Goal: Task Accomplishment & Management: Use online tool/utility

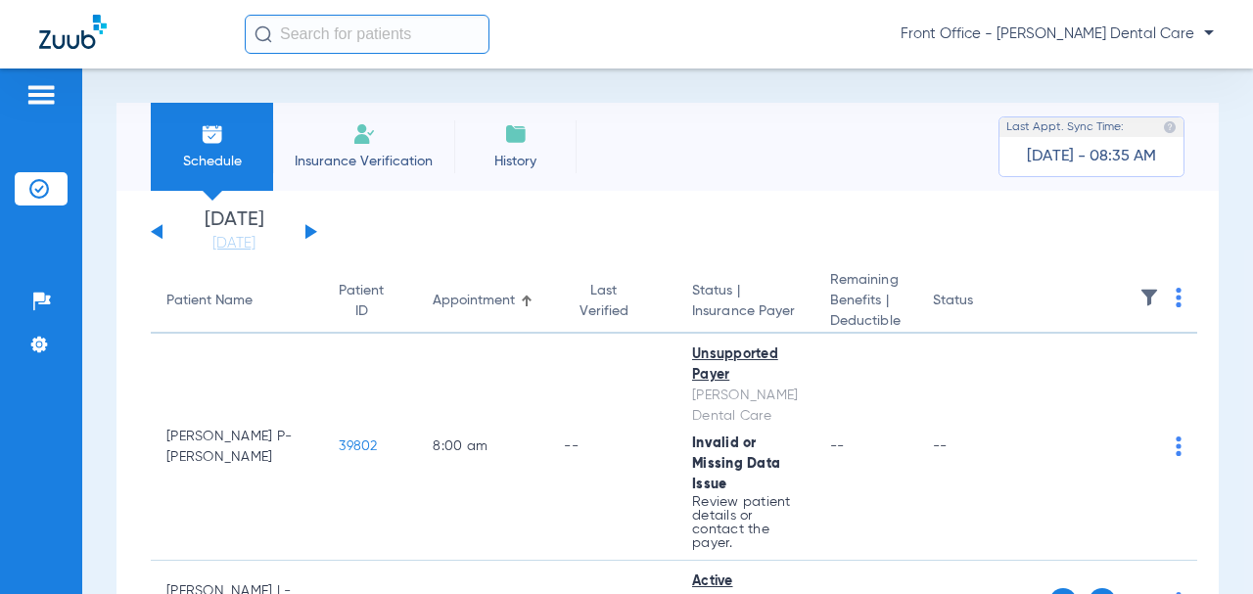
click at [1231, 404] on div "Schedule Insurance Verification History Last Appt. Sync Time: [DATE] - 08:35 AM…" at bounding box center [667, 330] width 1170 height 525
click at [303, 229] on div "[DATE] [DATE] [DATE] [DATE] [DATE] [DATE] [DATE] [DATE] [DATE] [DATE] [DATE] [D…" at bounding box center [234, 231] width 166 height 43
click at [308, 231] on button at bounding box center [311, 231] width 12 height 15
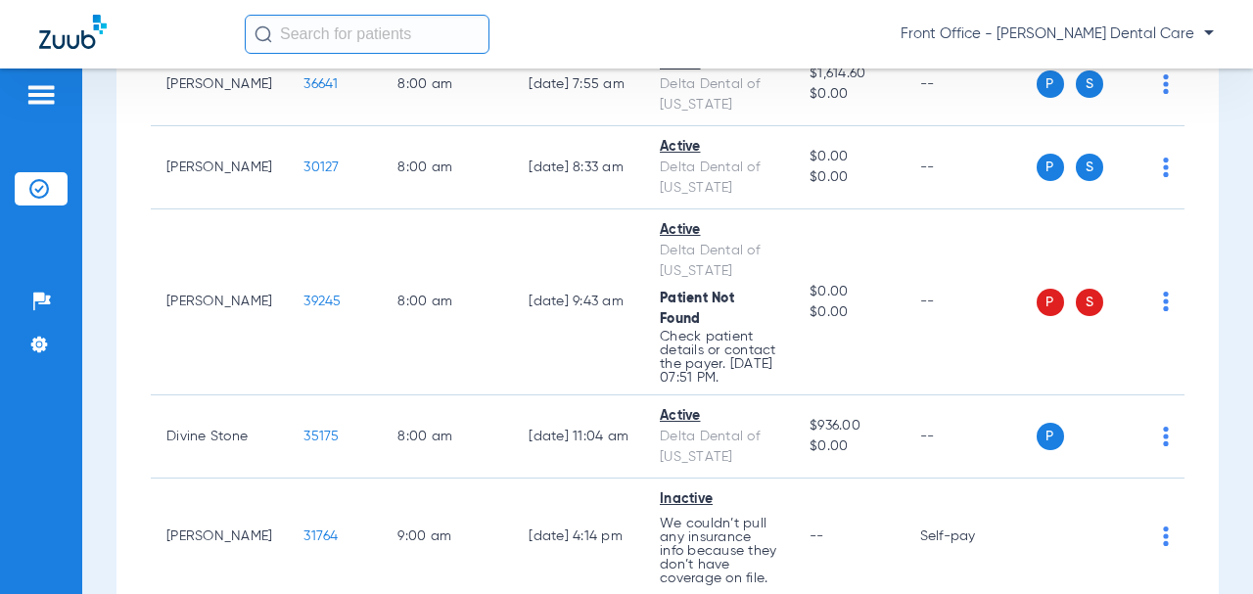
scroll to position [294, 0]
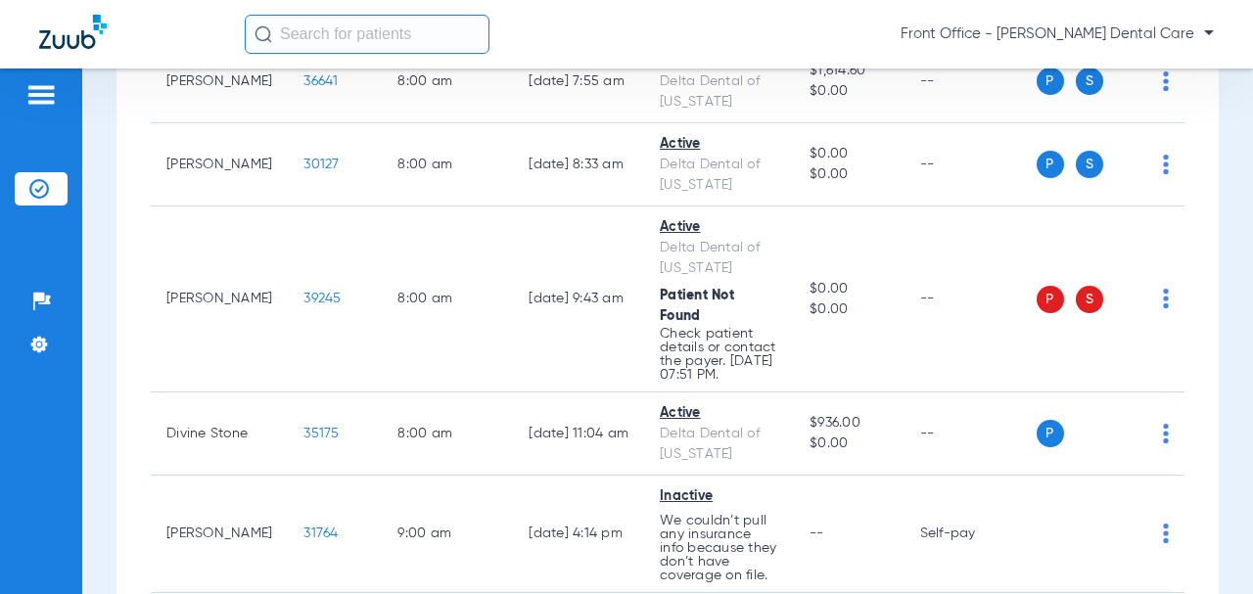
click at [303, 305] on span "39245" at bounding box center [321, 299] width 37 height 14
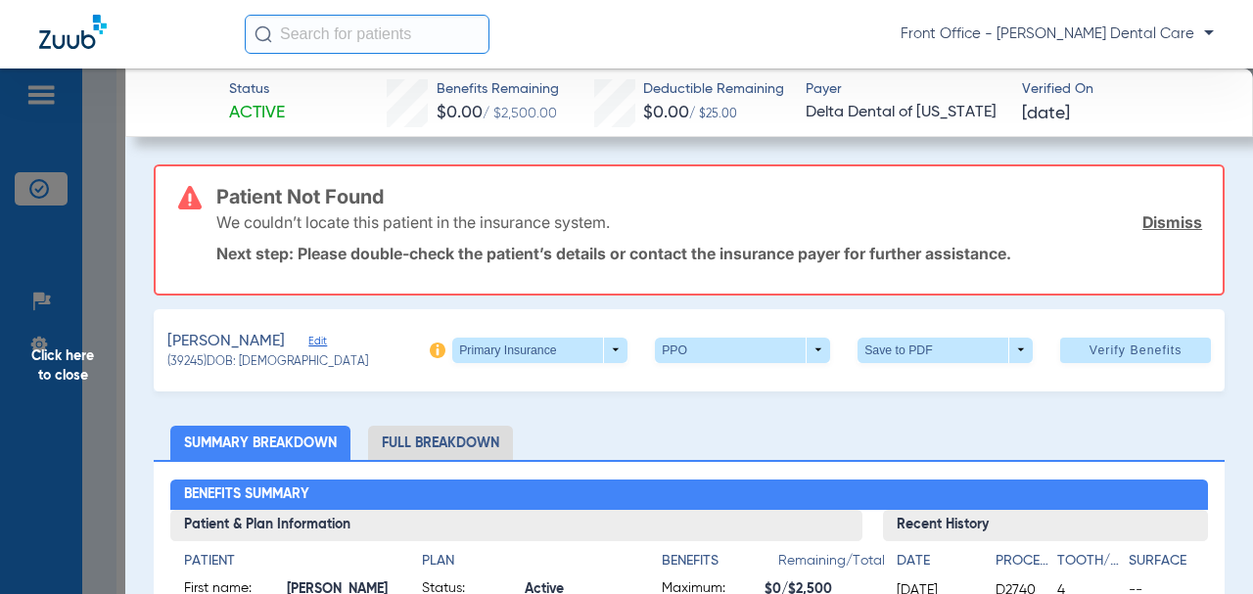
click at [326, 341] on span "Edit" at bounding box center [317, 344] width 18 height 19
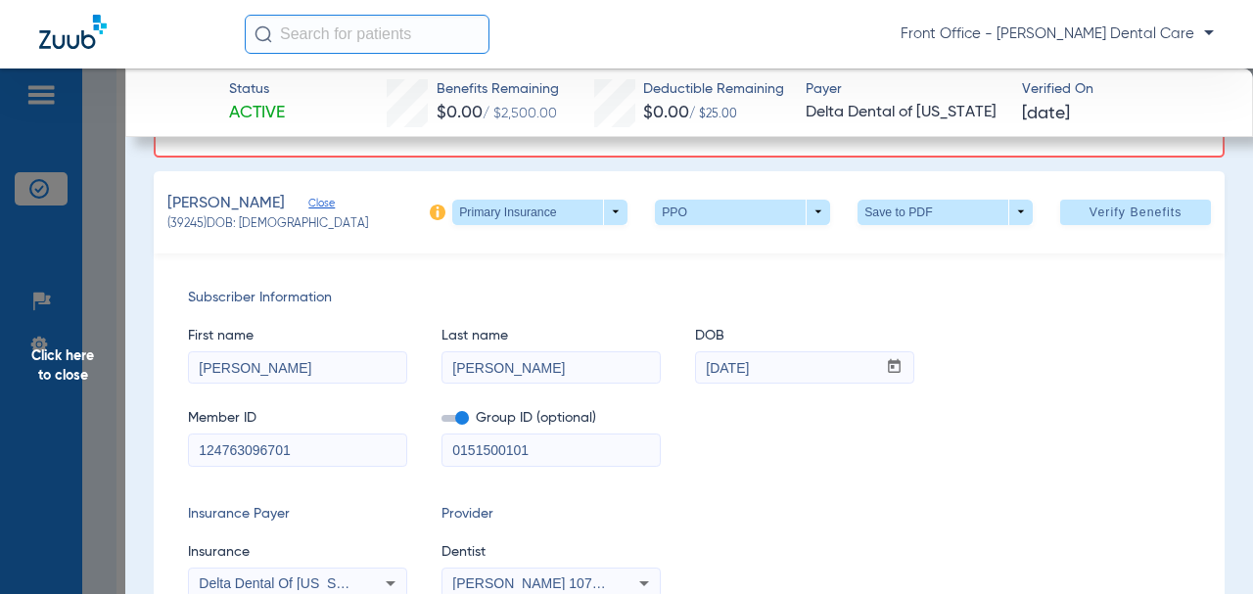
scroll to position [196, 0]
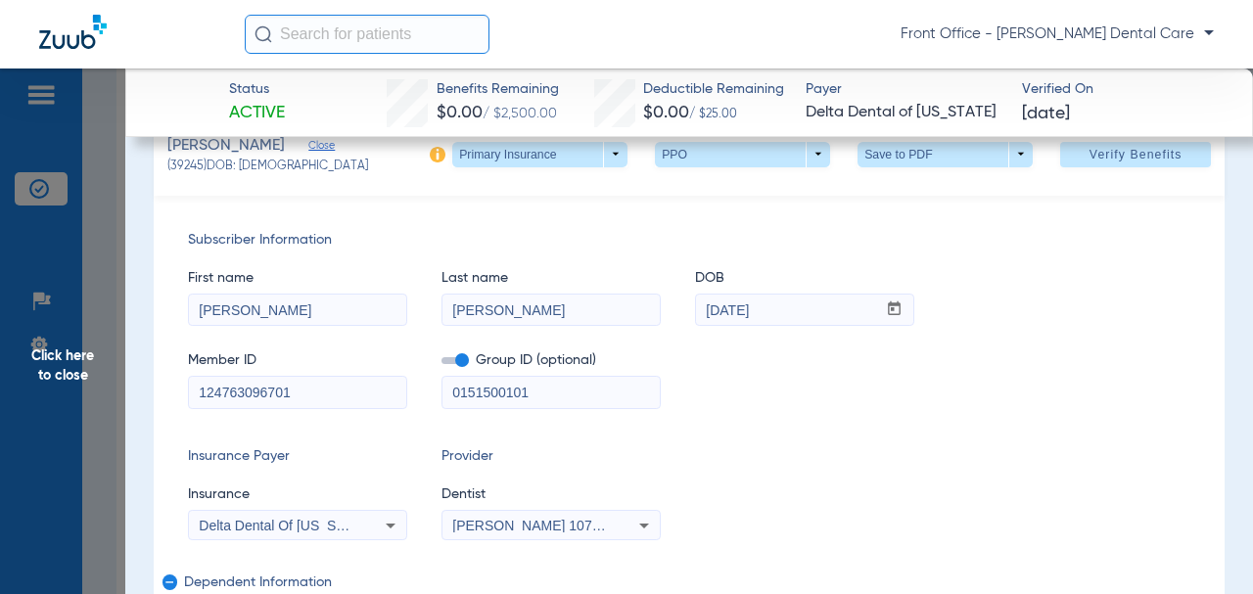
drag, startPoint x: 522, startPoint y: 398, endPoint x: 485, endPoint y: 401, distance: 36.3
click at [408, 401] on div "Member ID 124763096701 Group ID (optional) 0151500101" at bounding box center [689, 370] width 1002 height 75
paste input "-"
type input "01515-00101"
drag, startPoint x: 255, startPoint y: 389, endPoint x: 242, endPoint y: 392, distance: 14.0
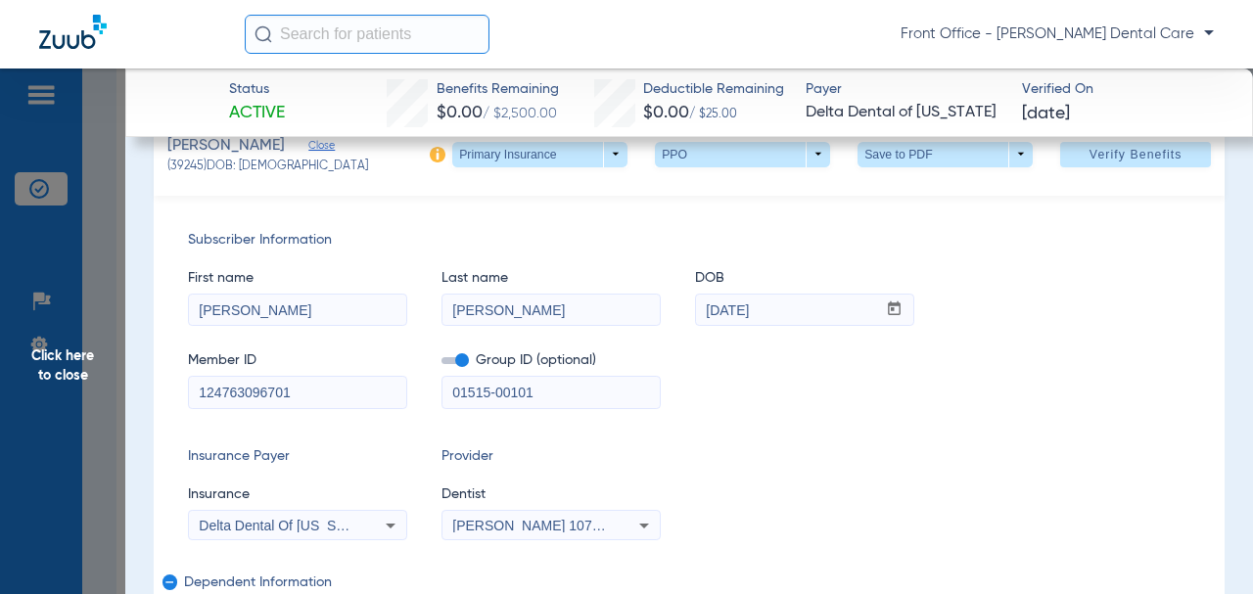
click at [179, 388] on div "Subscriber Information First name [PERSON_NAME] Last name [PERSON_NAME] mm / dd…" at bounding box center [689, 489] width 1070 height 587
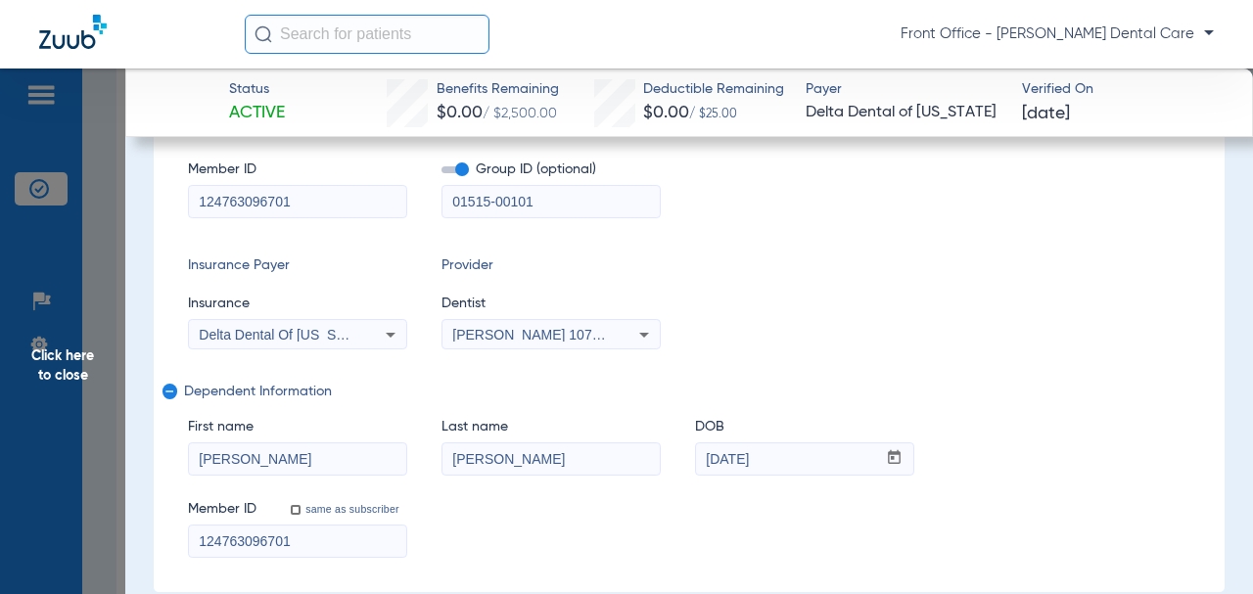
scroll to position [489, 0]
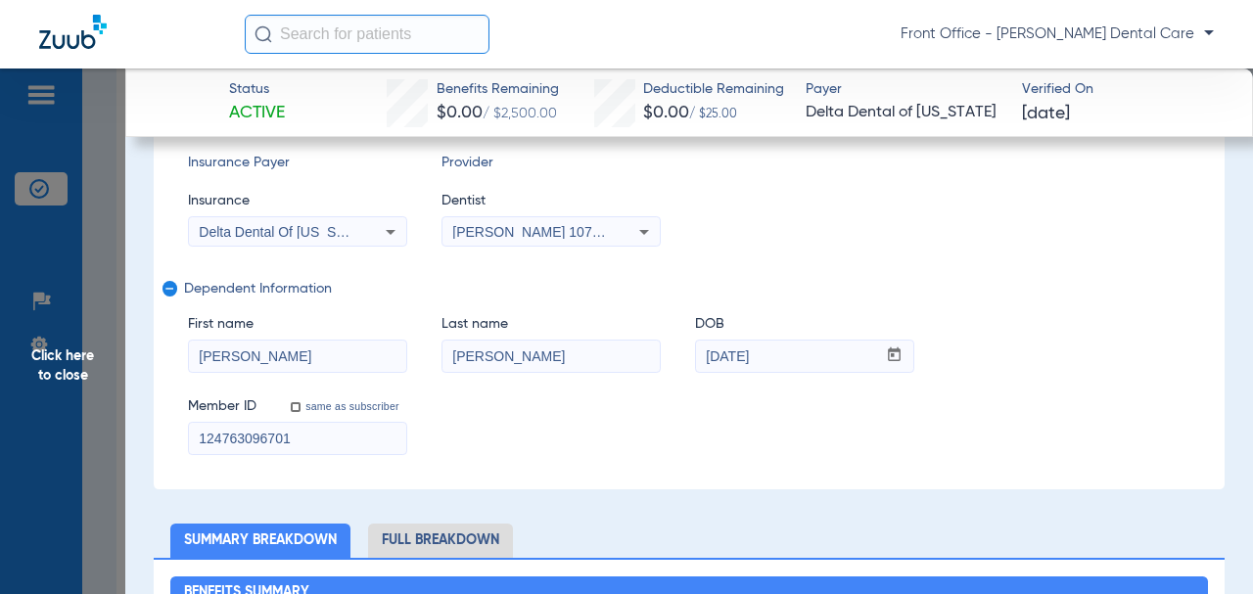
drag, startPoint x: 262, startPoint y: 440, endPoint x: 99, endPoint y: 409, distance: 166.4
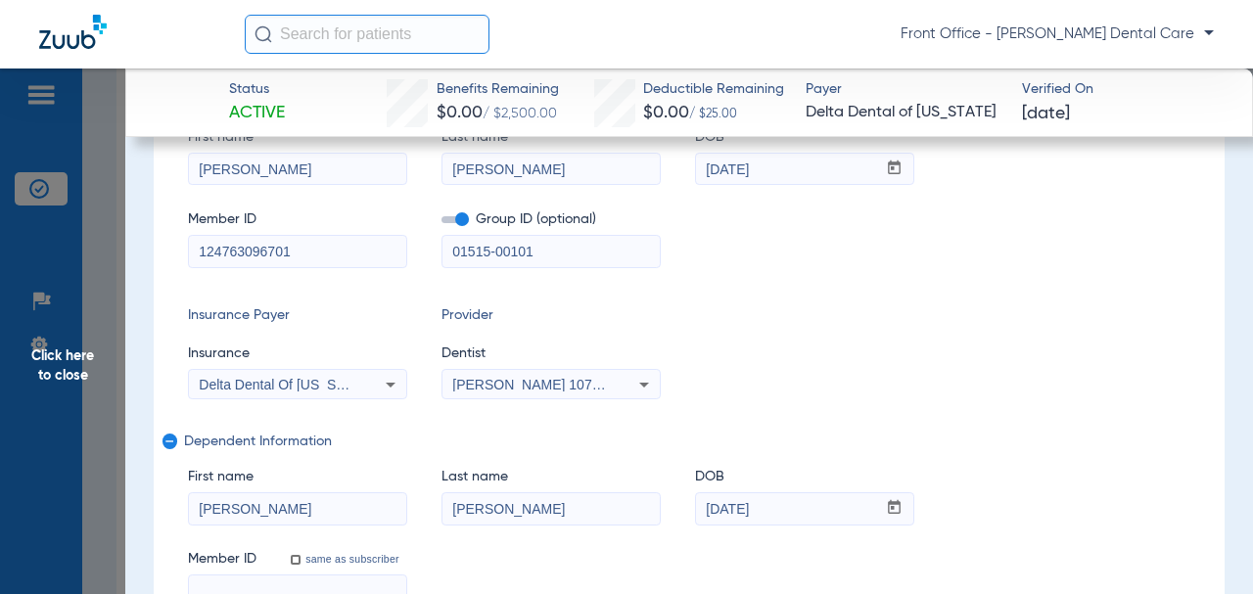
scroll to position [642, 0]
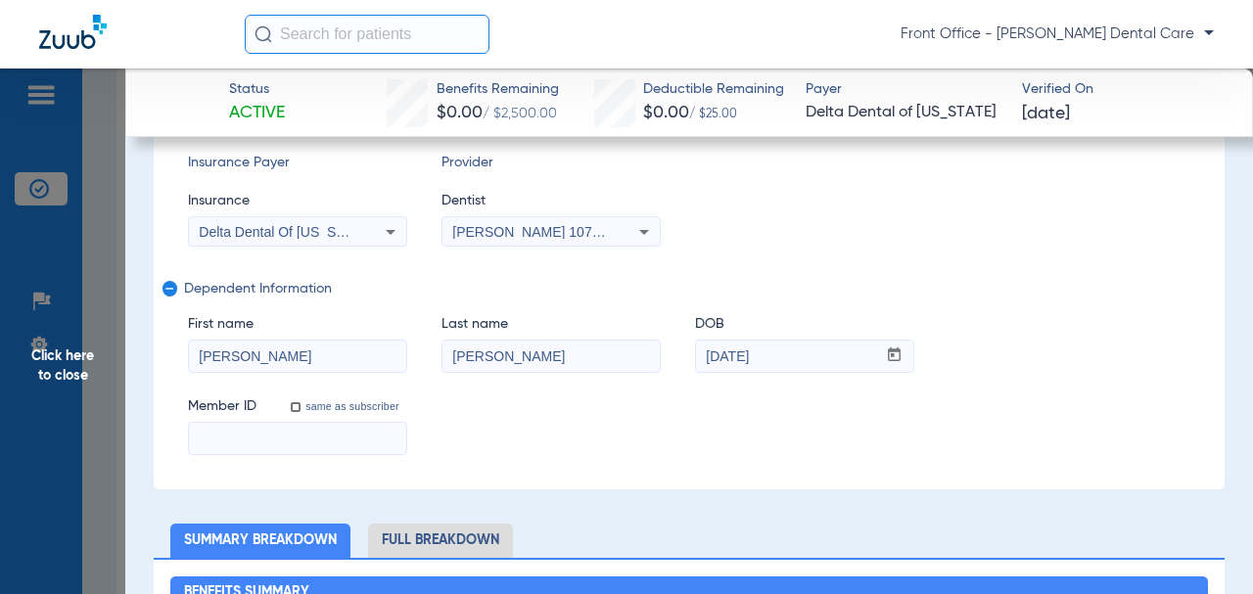
drag, startPoint x: 236, startPoint y: 363, endPoint x: 522, endPoint y: 387, distance: 286.8
click at [160, 356] on div "Subscriber Information First name [PERSON_NAME] Last name [PERSON_NAME] mm / dd…" at bounding box center [689, 195] width 1070 height 587
drag, startPoint x: 462, startPoint y: 354, endPoint x: 716, endPoint y: 363, distance: 254.6
click at [400, 353] on div "First name Last name [PERSON_NAME] DOB mm / dd / yyyy [DATE]" at bounding box center [689, 333] width 1002 height 75
drag, startPoint x: 760, startPoint y: 359, endPoint x: 386, endPoint y: 296, distance: 380.0
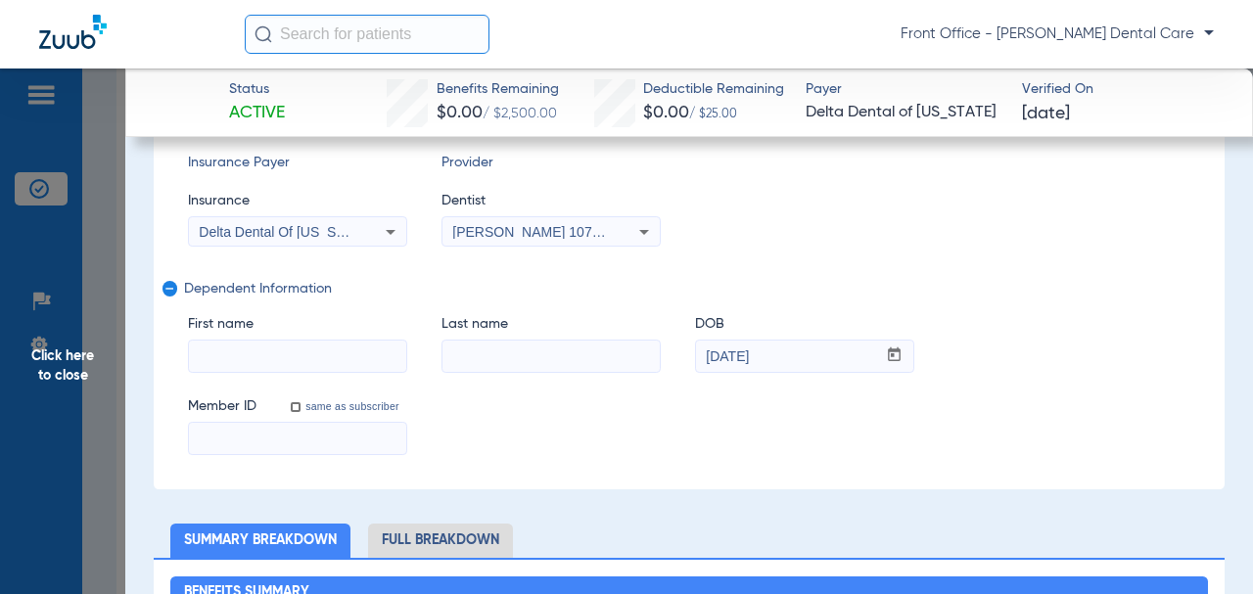
click at [632, 361] on div "First name Last name DOB mm / dd / yyyy [DATE]" at bounding box center [689, 333] width 1002 height 75
click at [167, 291] on mat-icon "remove" at bounding box center [168, 292] width 12 height 23
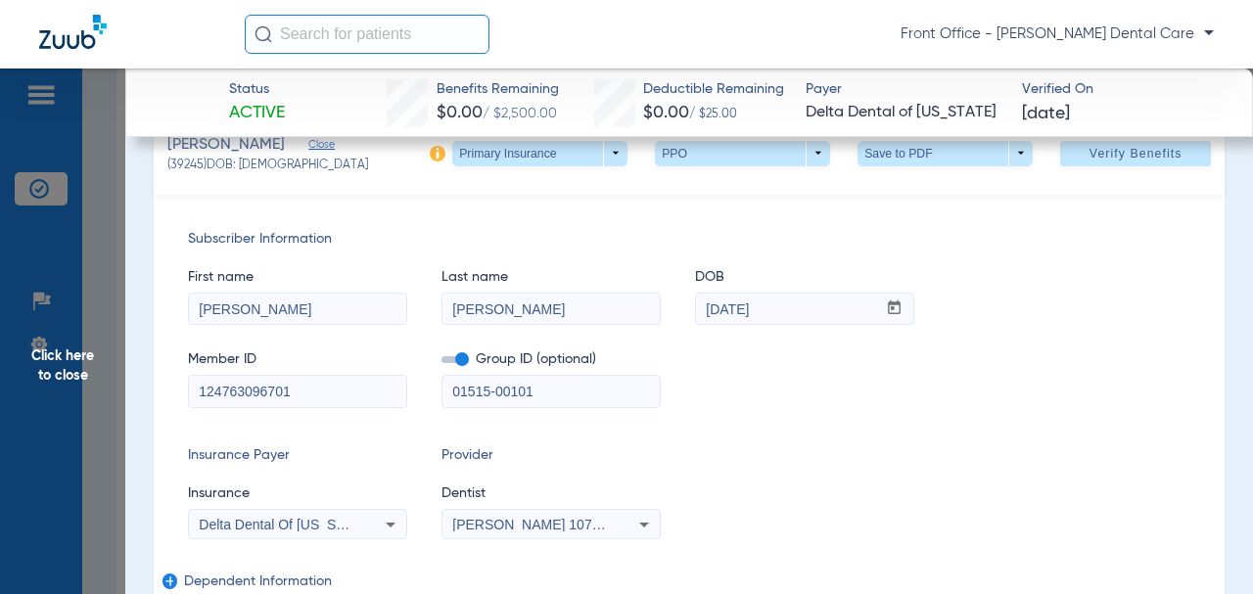
scroll to position [196, 0]
click at [1100, 160] on span "Verify Benefits" at bounding box center [1135, 155] width 93 height 16
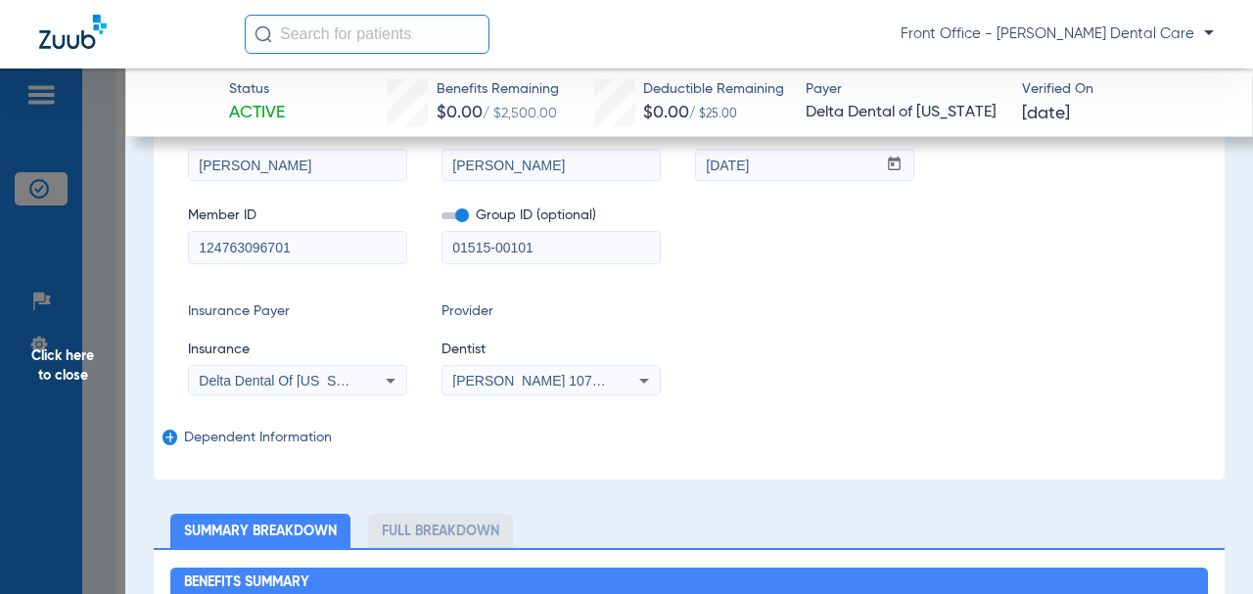
scroll to position [51, 0]
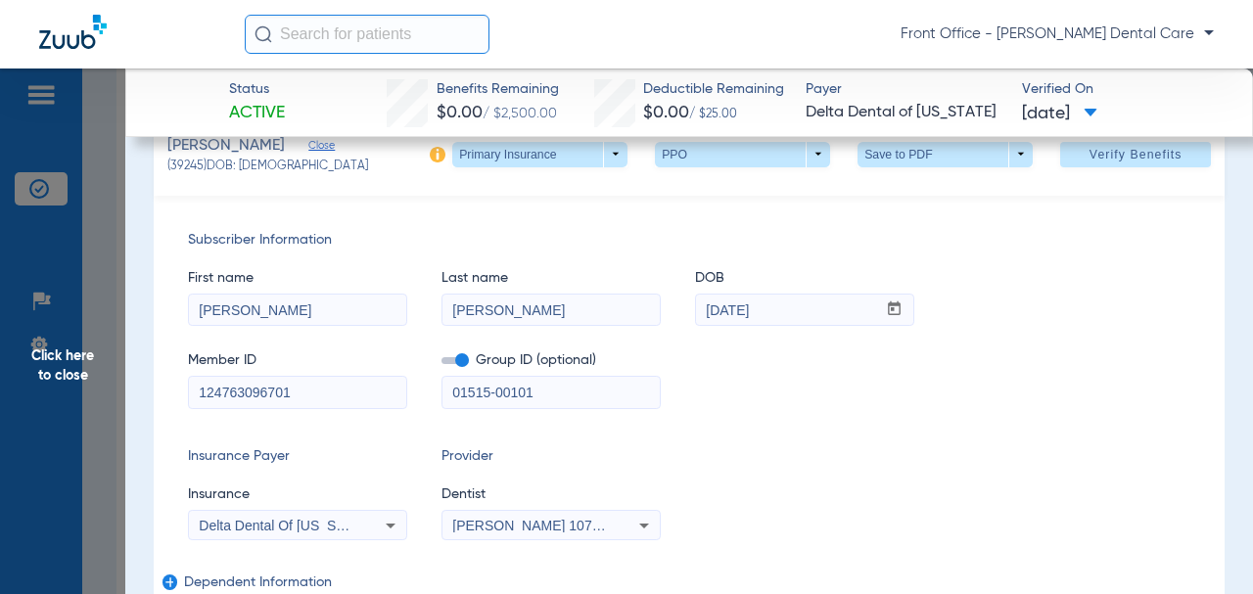
click at [608, 155] on span at bounding box center [539, 154] width 175 height 25
click at [561, 237] on span "Secondary Insurance" at bounding box center [519, 232] width 129 height 14
type input "[PERSON_NAME]"
type input "[DATE]"
type input "LA0651926"
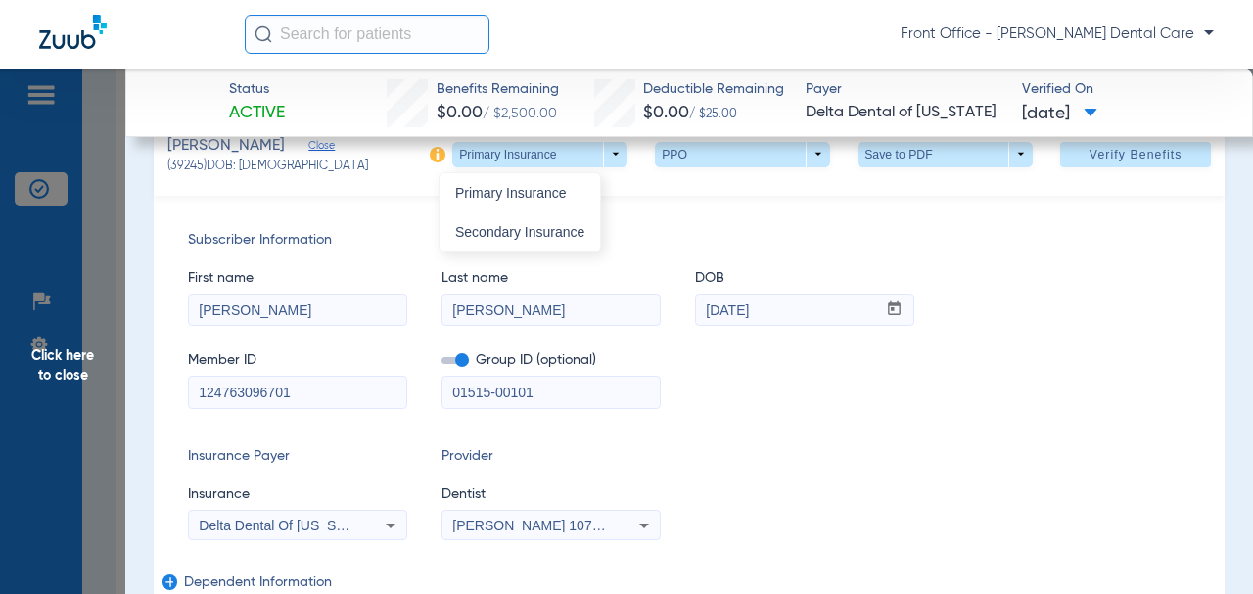
type input "1732563001"
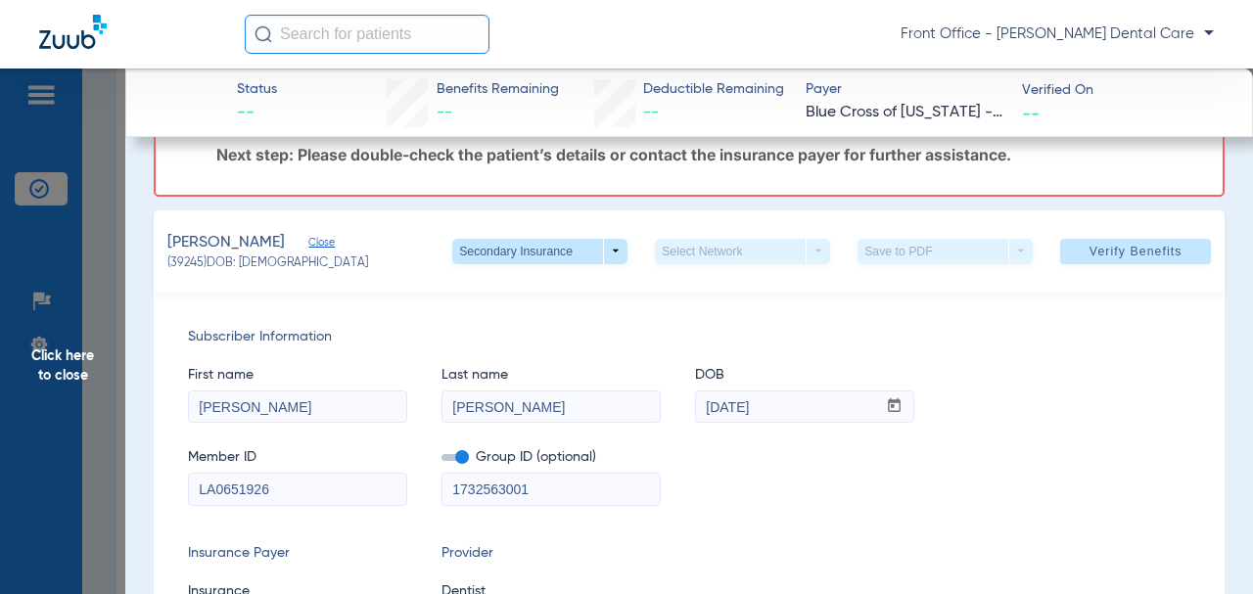
scroll to position [98, 0]
click at [73, 374] on span "Click here to close" at bounding box center [62, 365] width 125 height 594
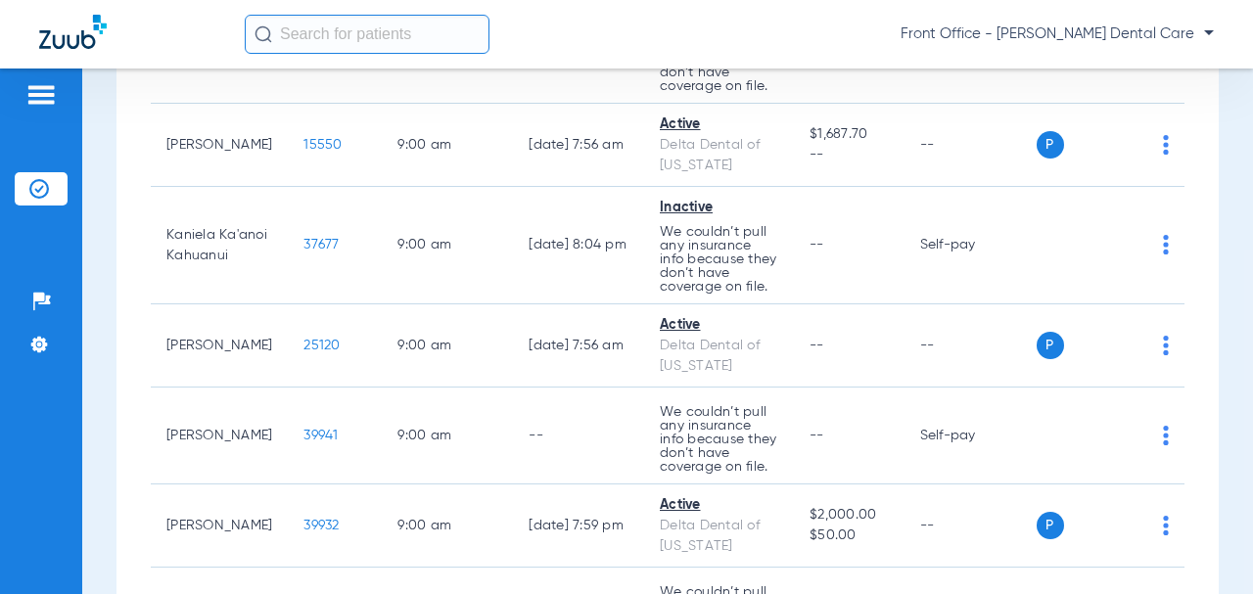
scroll to position [881, 0]
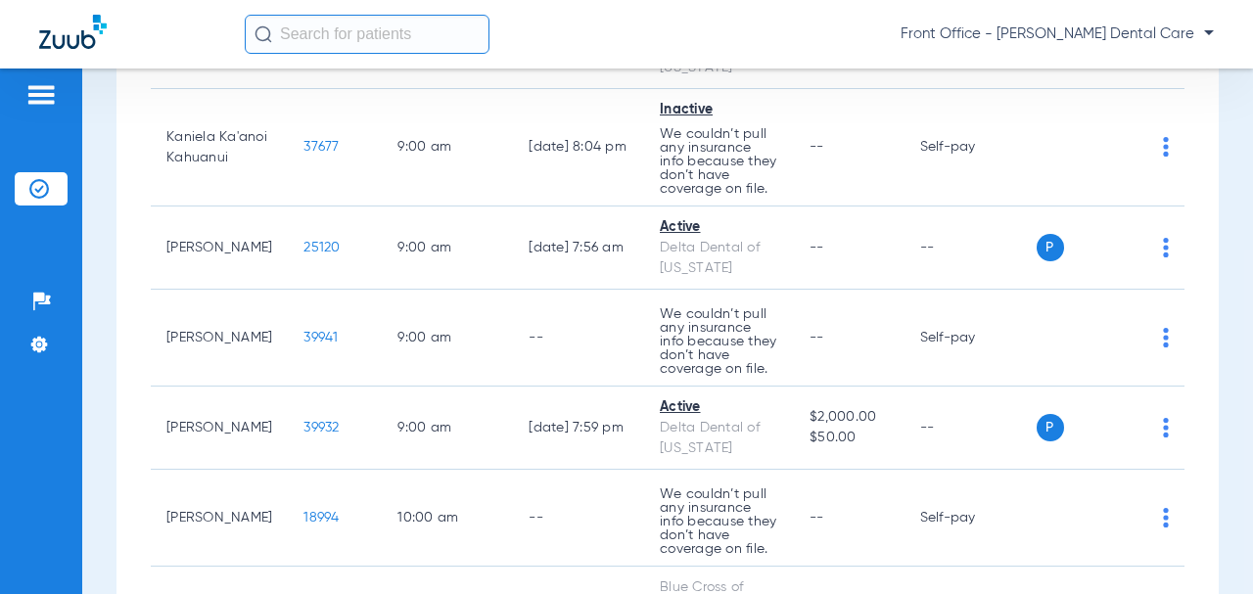
click at [303, 154] on span "37677" at bounding box center [320, 147] width 35 height 14
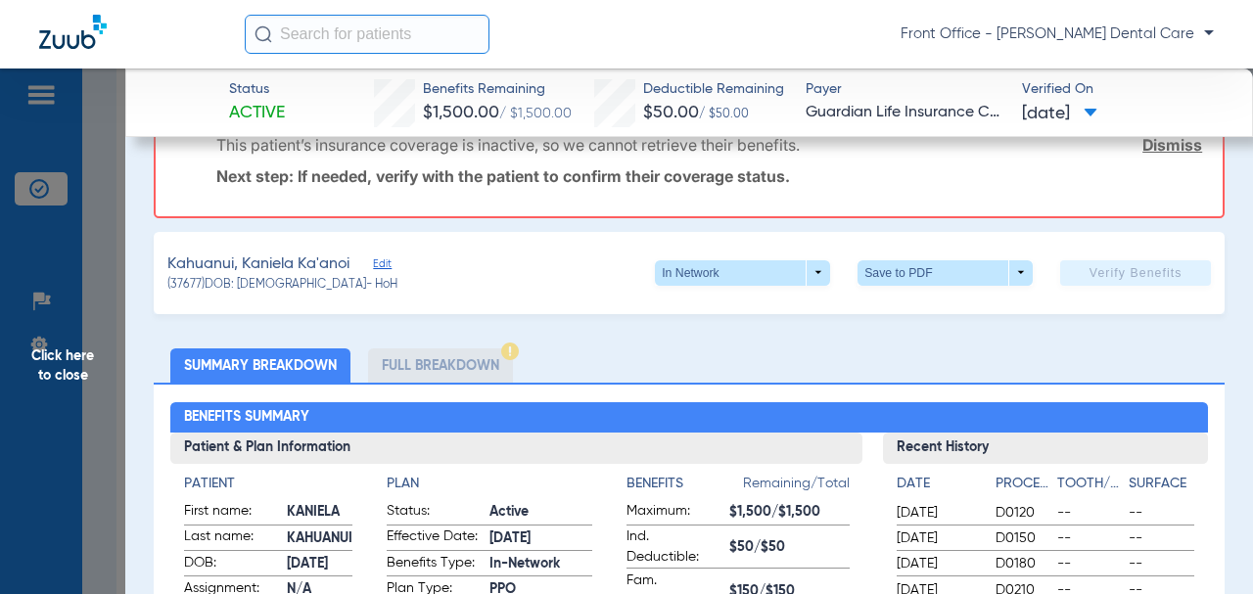
scroll to position [391, 0]
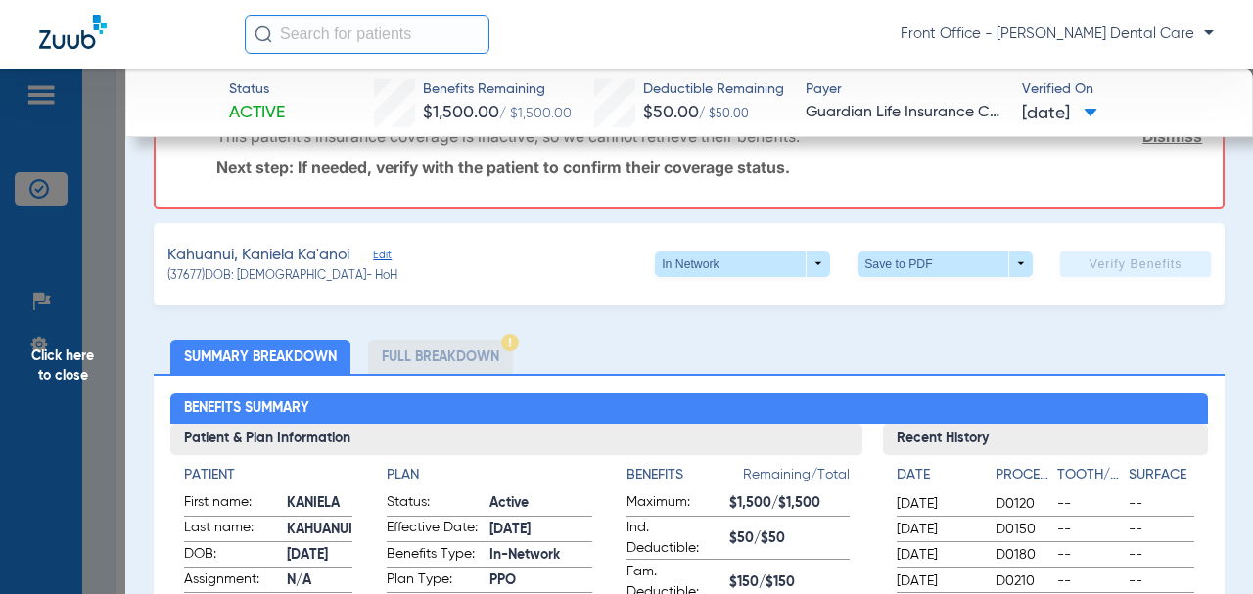
click at [83, 374] on span "Click here to close" at bounding box center [62, 365] width 125 height 594
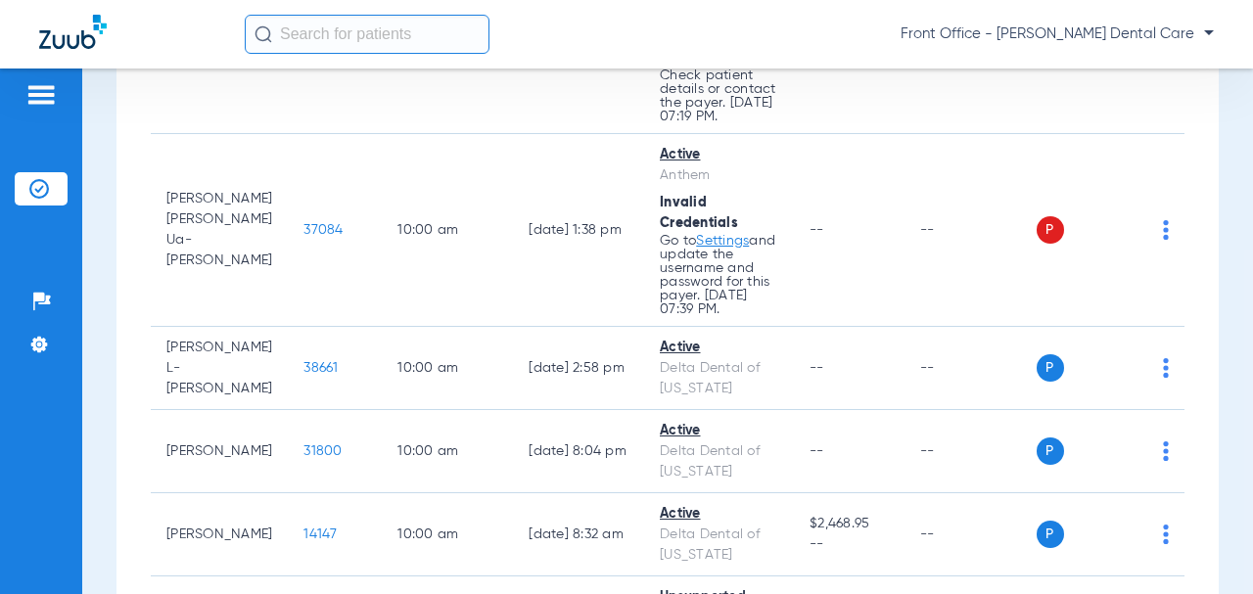
scroll to position [1566, 0]
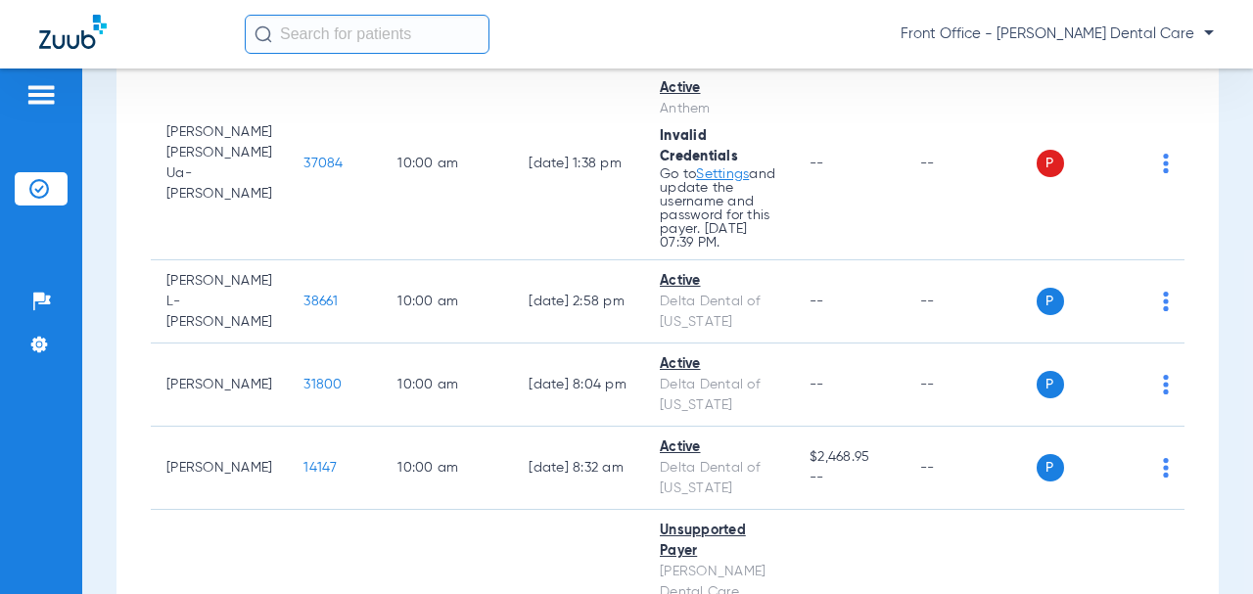
click at [311, 170] on span "37084" at bounding box center [322, 164] width 39 height 14
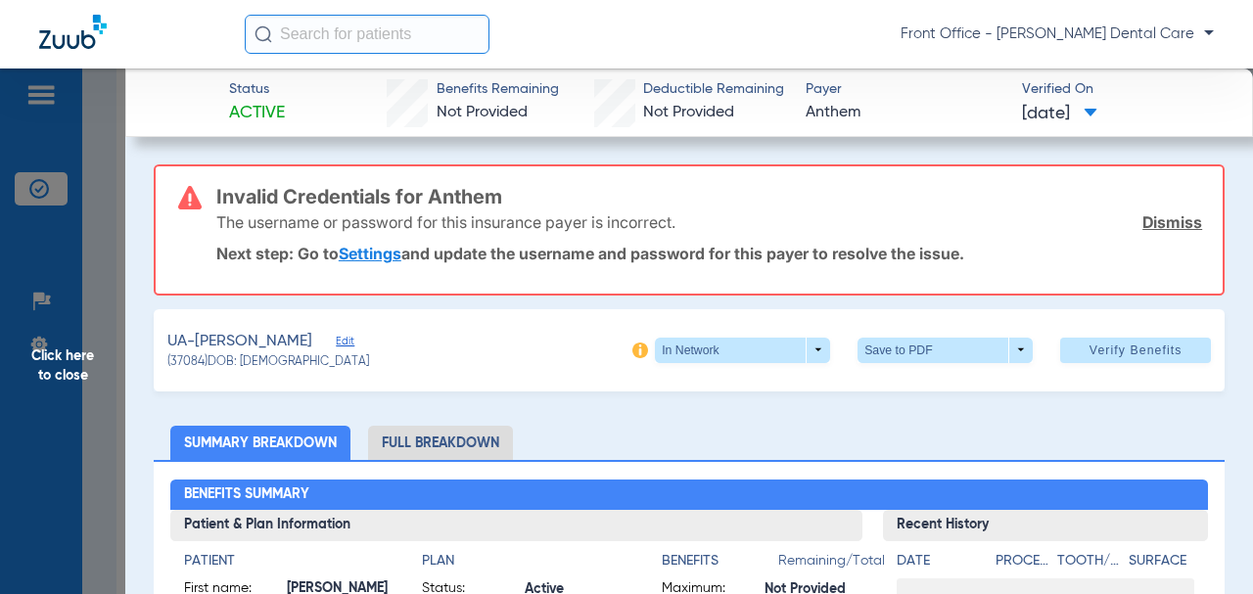
click at [40, 376] on span "Click here to close" at bounding box center [62, 365] width 125 height 594
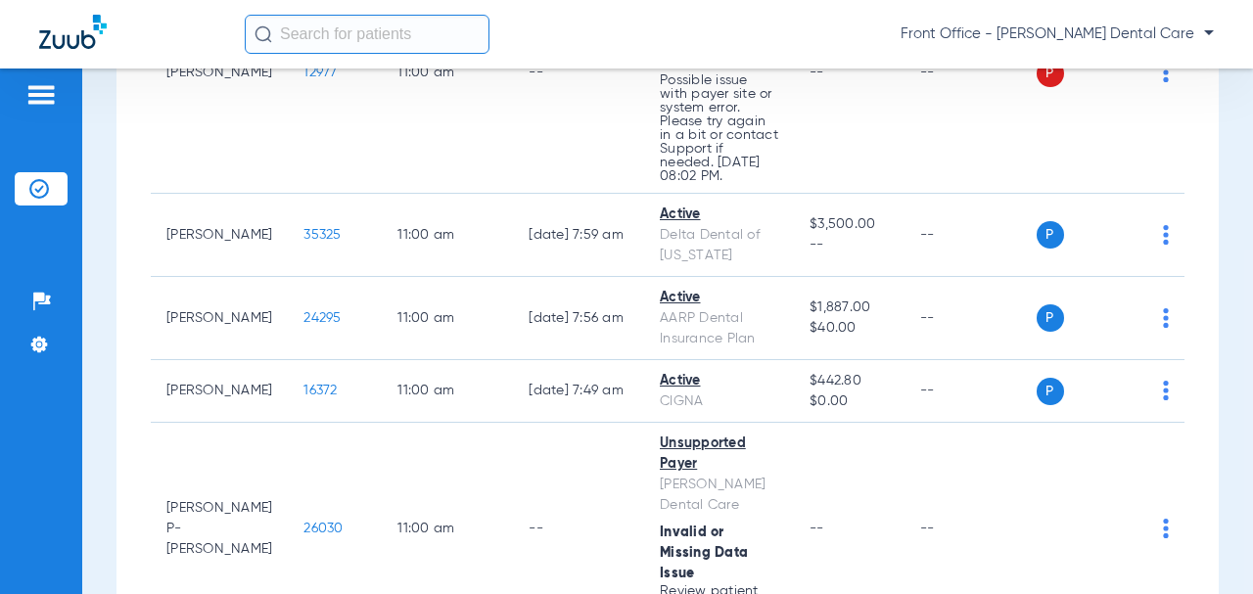
scroll to position [2348, 0]
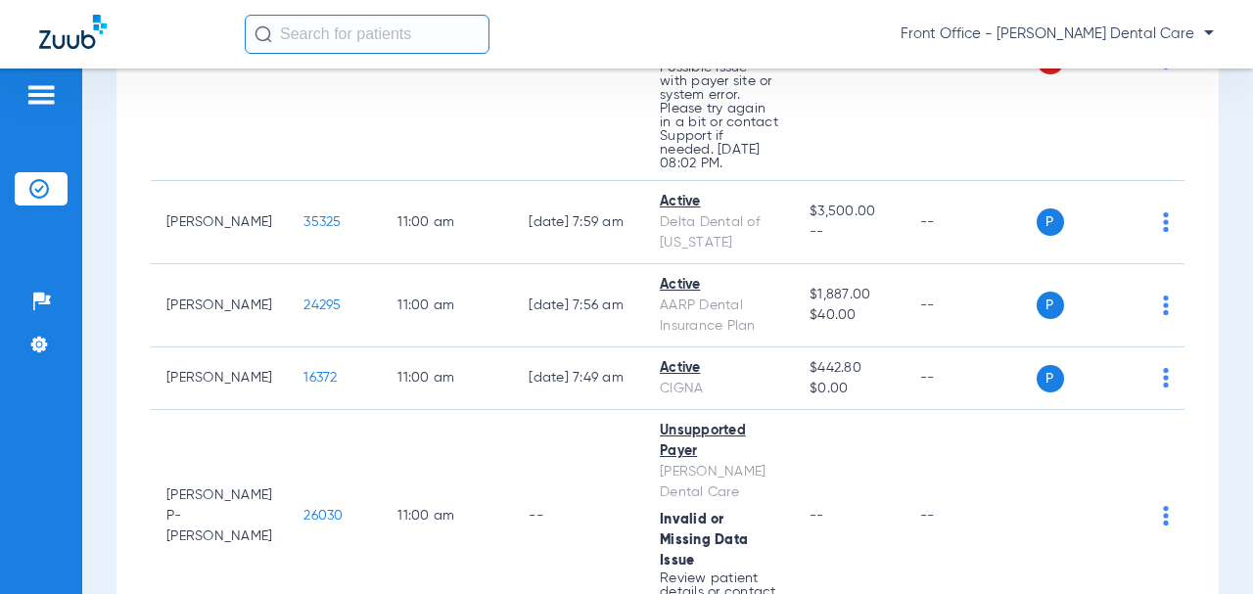
click at [304, 67] on span "12977" at bounding box center [319, 60] width 33 height 14
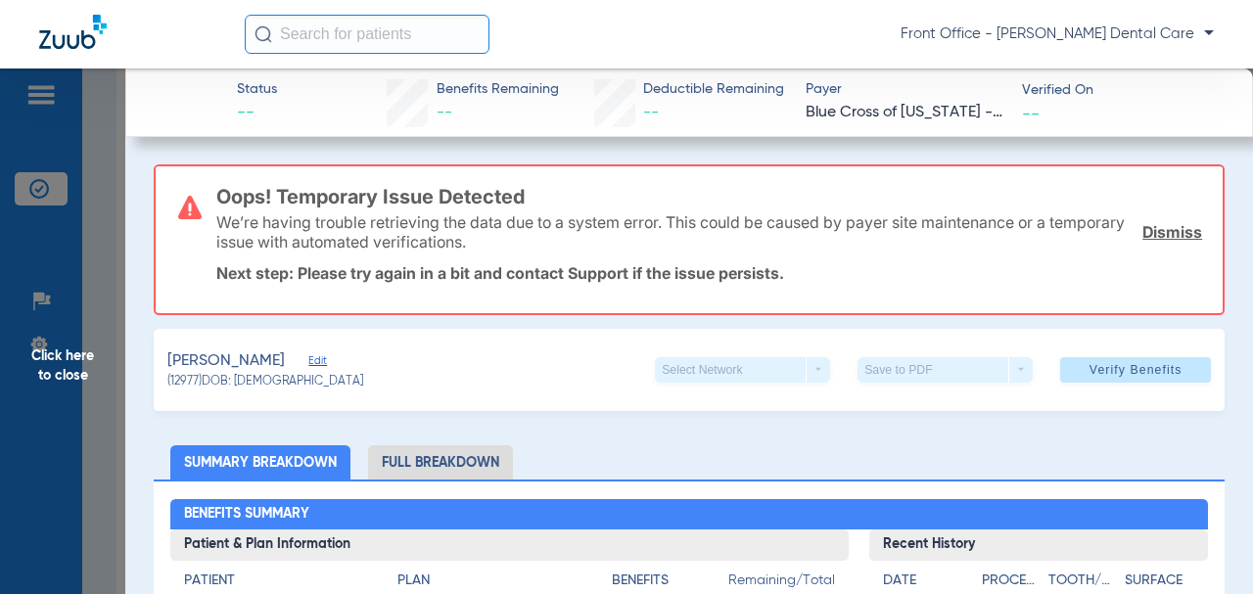
click at [59, 372] on span "Click here to close" at bounding box center [62, 365] width 125 height 594
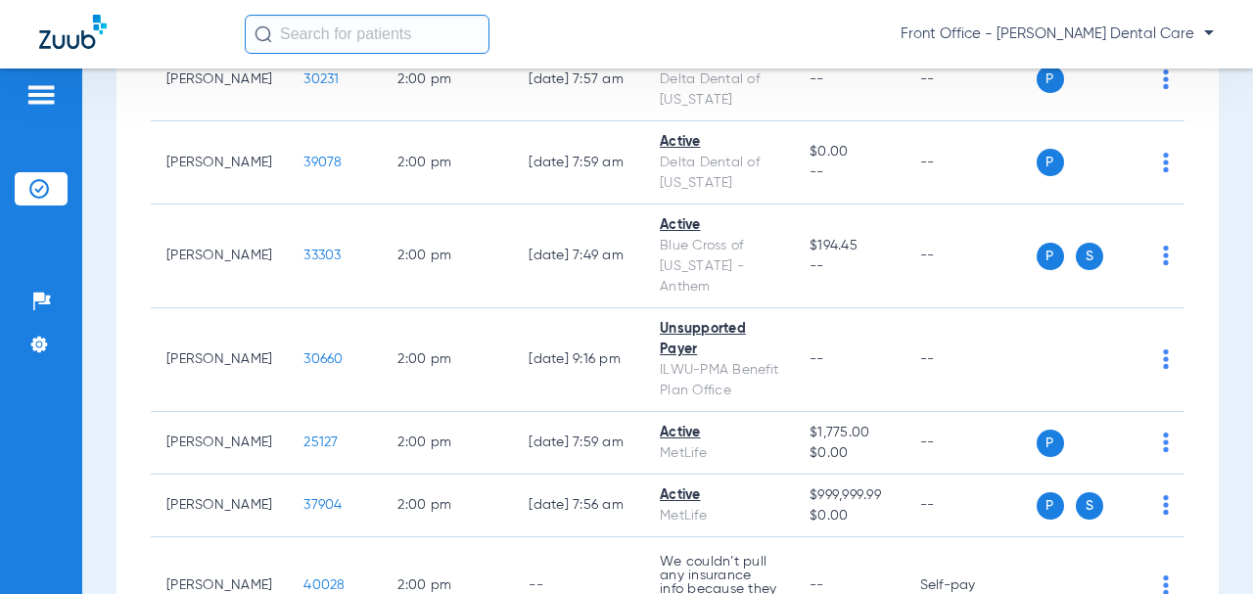
scroll to position [5284, 0]
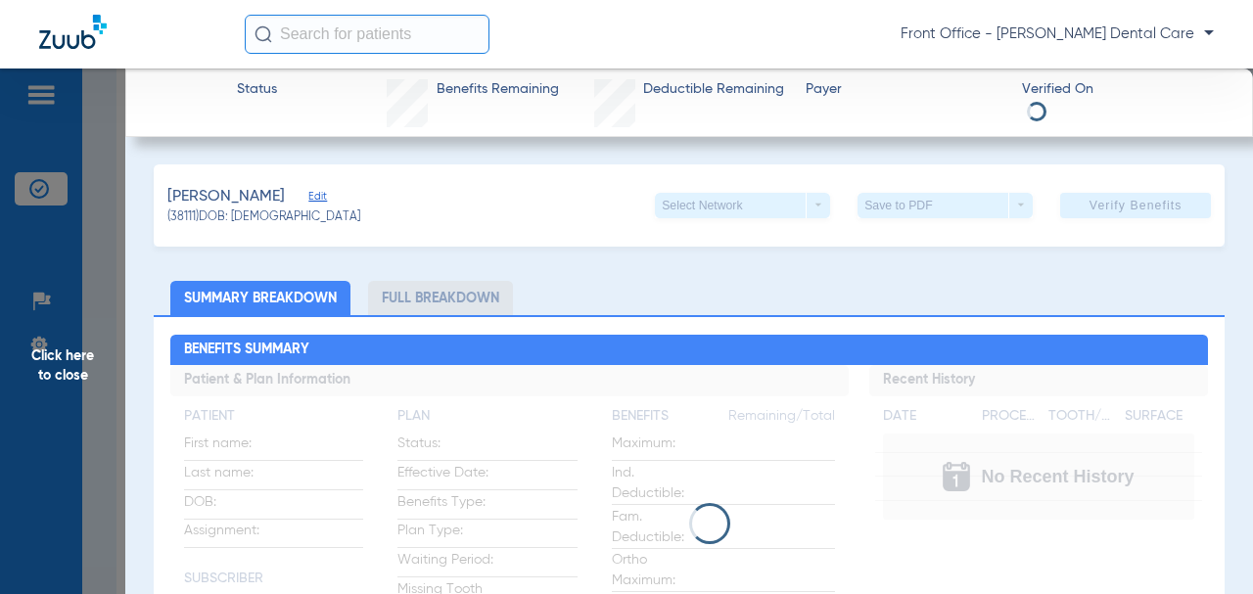
click at [320, 199] on span "Edit" at bounding box center [317, 199] width 18 height 19
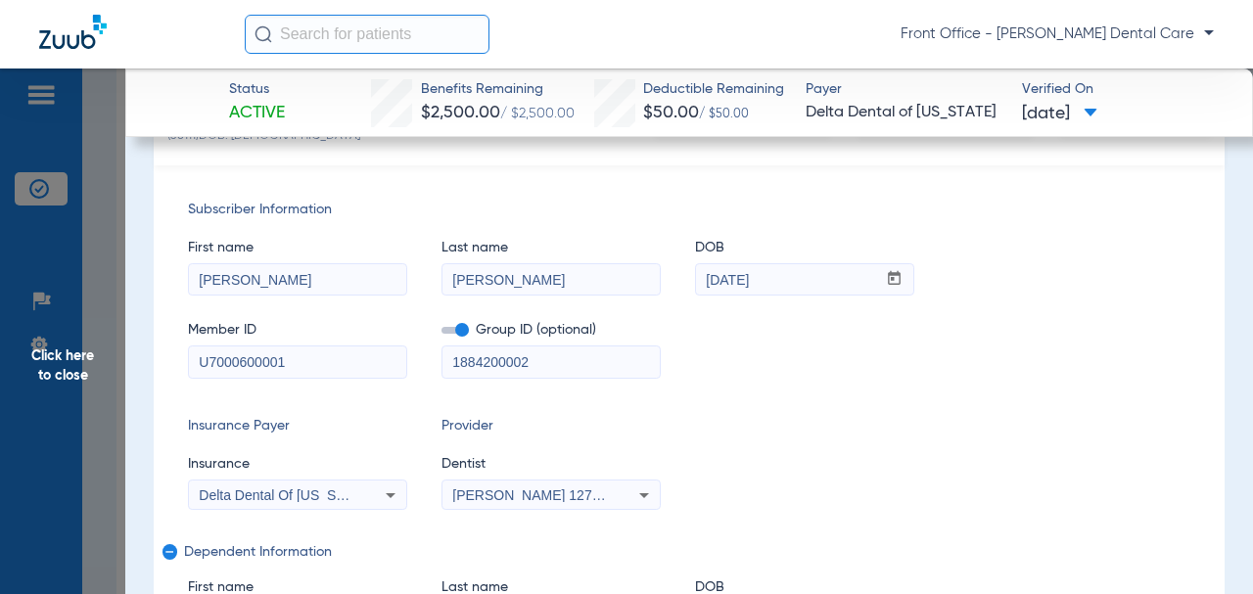
scroll to position [294, 0]
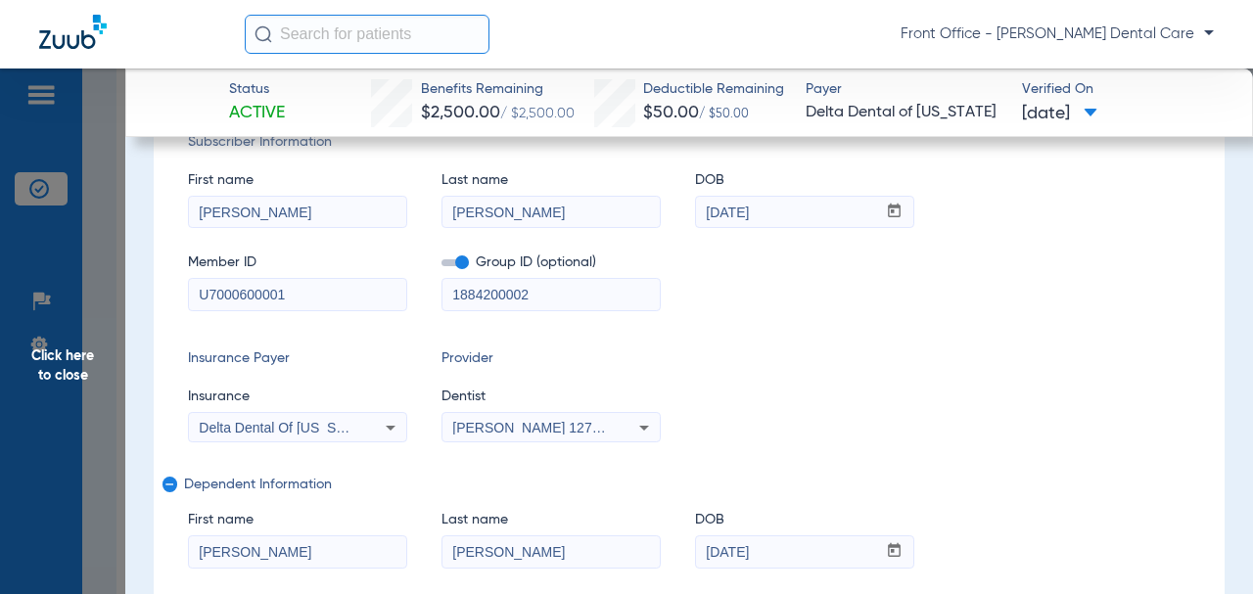
drag, startPoint x: 520, startPoint y: 296, endPoint x: 409, endPoint y: 292, distance: 110.6
click at [409, 292] on div "Member ID U7000600001 Group ID (optional) 1884200002" at bounding box center [689, 272] width 1002 height 75
paste input "-01"
type input "18842-01002"
drag, startPoint x: 238, startPoint y: 306, endPoint x: 214, endPoint y: 295, distance: 26.3
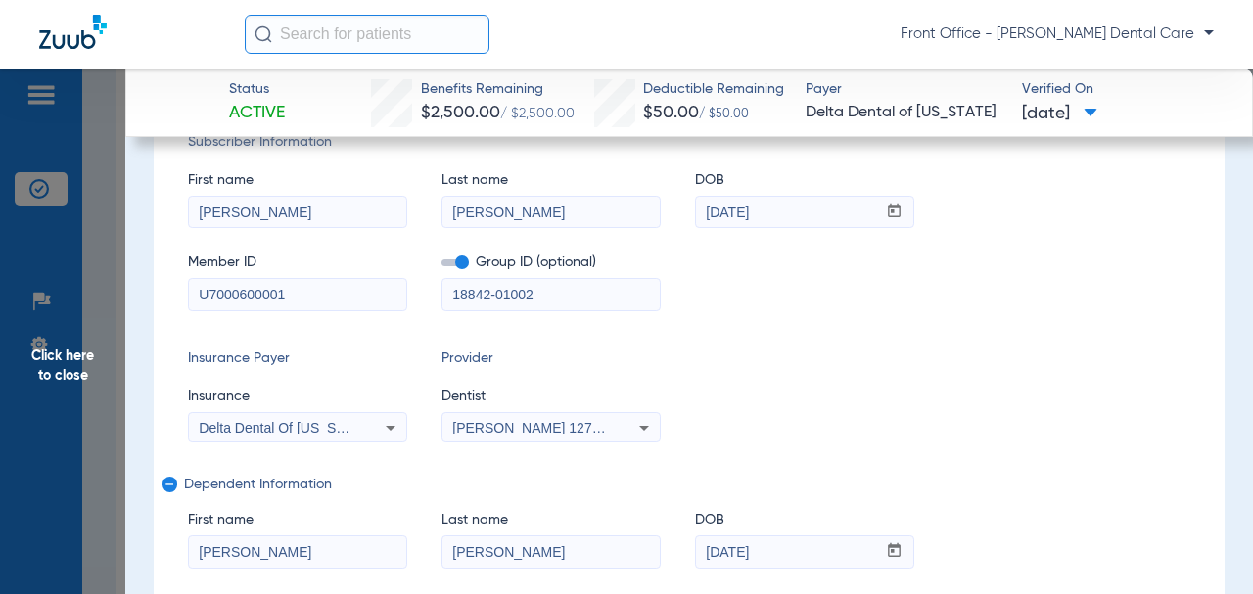
click at [190, 306] on input "U7000600001" at bounding box center [297, 294] width 217 height 31
paste input "1196934884"
type input "119693488401"
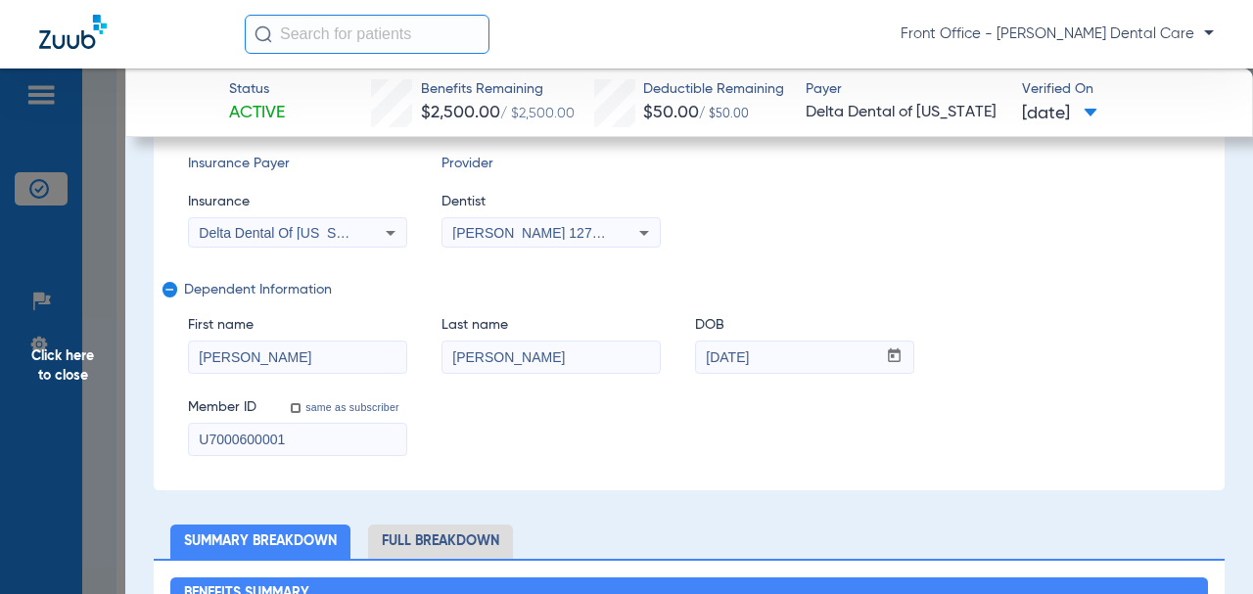
scroll to position [489, 0]
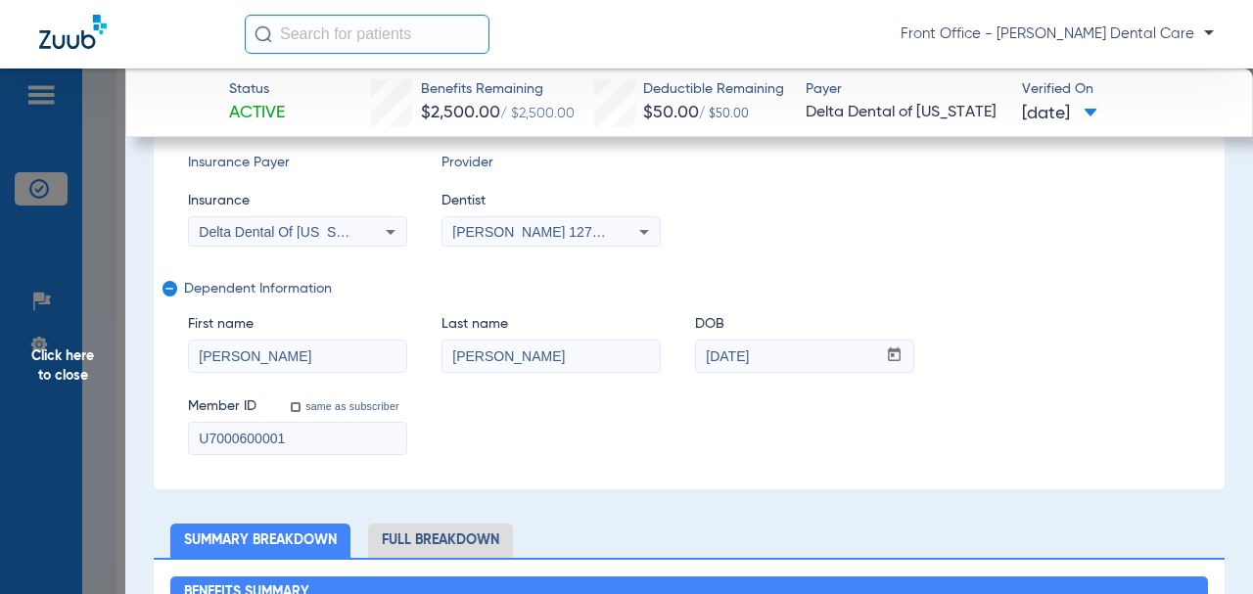
drag, startPoint x: 273, startPoint y: 437, endPoint x: 168, endPoint y: 417, distance: 106.7
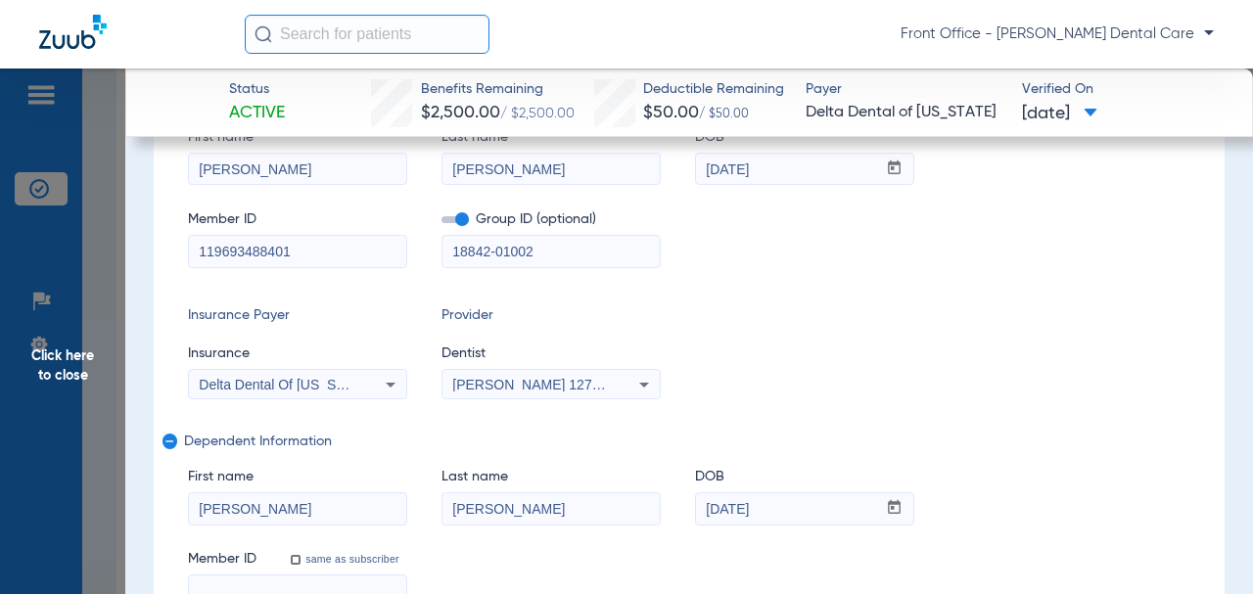
scroll to position [642, 0]
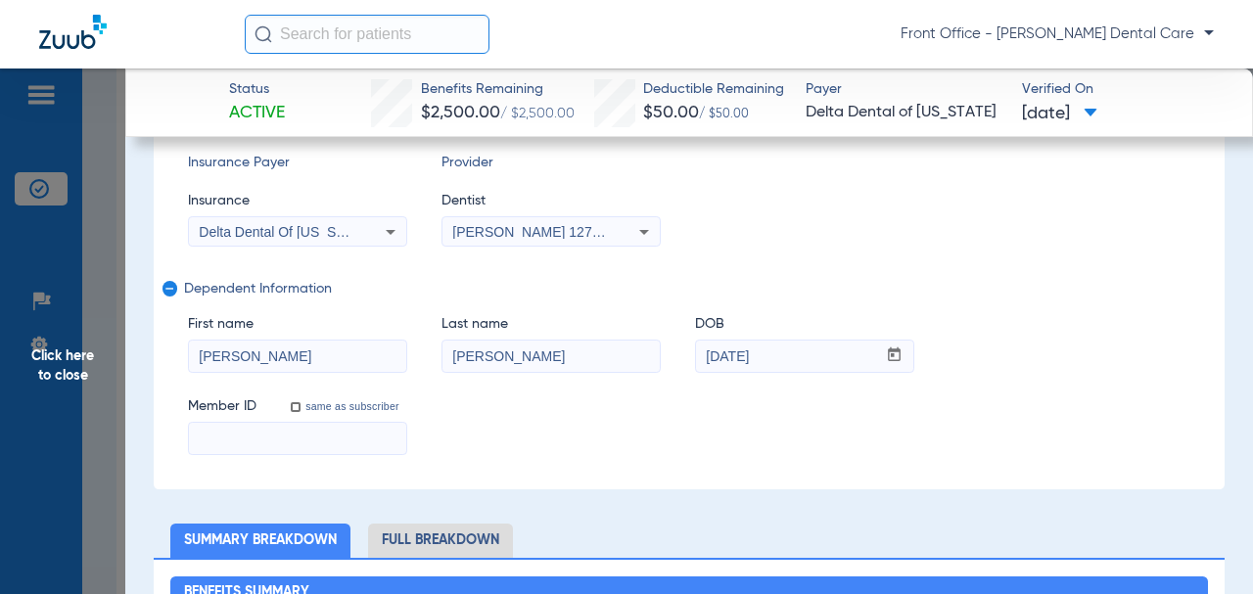
drag, startPoint x: 210, startPoint y: 364, endPoint x: 478, endPoint y: 353, distance: 267.4
click at [168, 365] on div "Subscriber Information First name [PERSON_NAME] Last name [PERSON_NAME] mm / dd…" at bounding box center [689, 195] width 1070 height 587
drag, startPoint x: 458, startPoint y: 350, endPoint x: 747, endPoint y: 345, distance: 288.7
click at [394, 352] on div "First name Last name [PERSON_NAME] DOB mm / dd / yyyy [DATE]" at bounding box center [689, 333] width 1002 height 75
drag, startPoint x: 786, startPoint y: 348, endPoint x: 271, endPoint y: 330, distance: 515.0
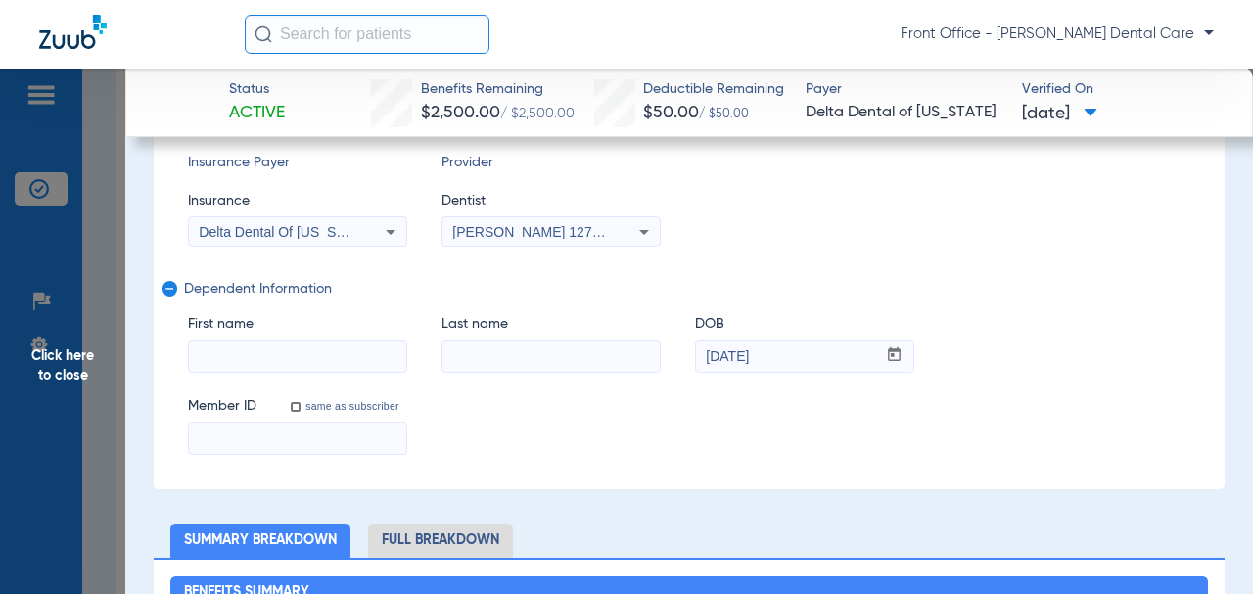
click at [650, 347] on div "First name Last name DOB mm / dd / yyyy [DATE]" at bounding box center [689, 333] width 1002 height 75
click at [172, 289] on mat-icon "remove" at bounding box center [168, 292] width 12 height 23
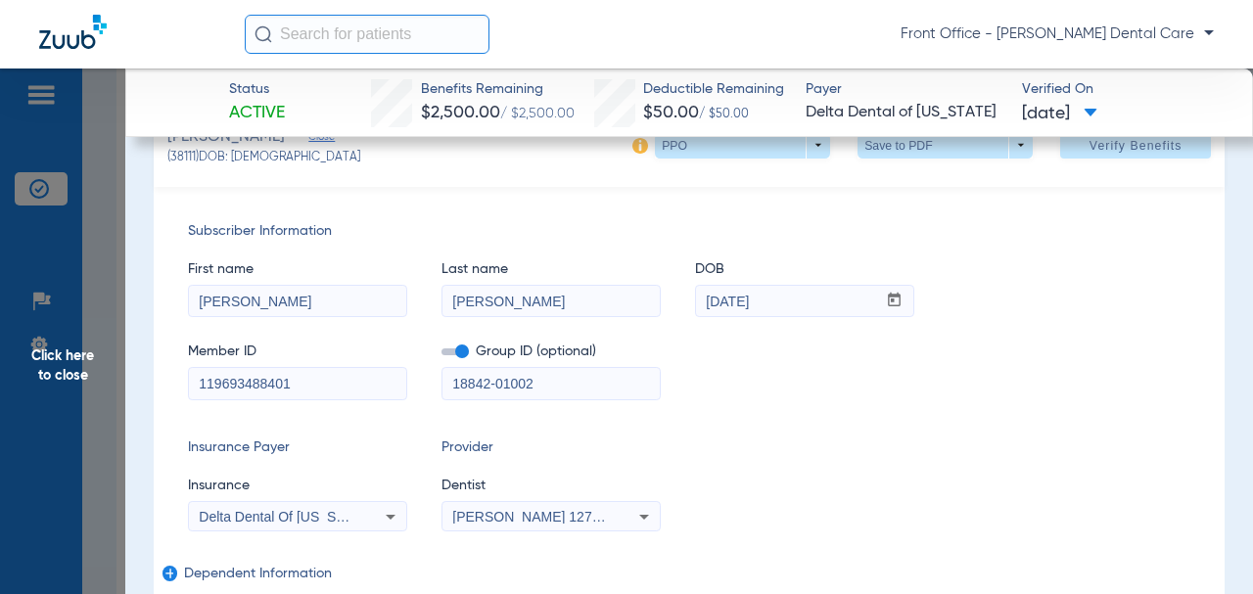
scroll to position [196, 0]
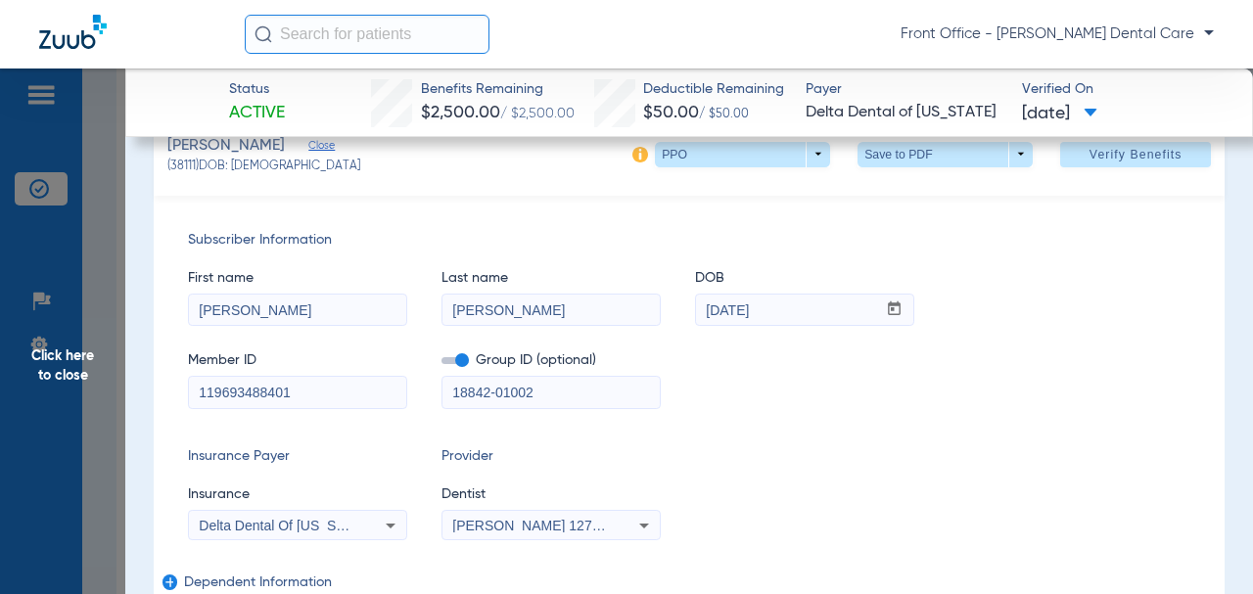
click at [1089, 161] on span "Verify Benefits" at bounding box center [1135, 155] width 93 height 16
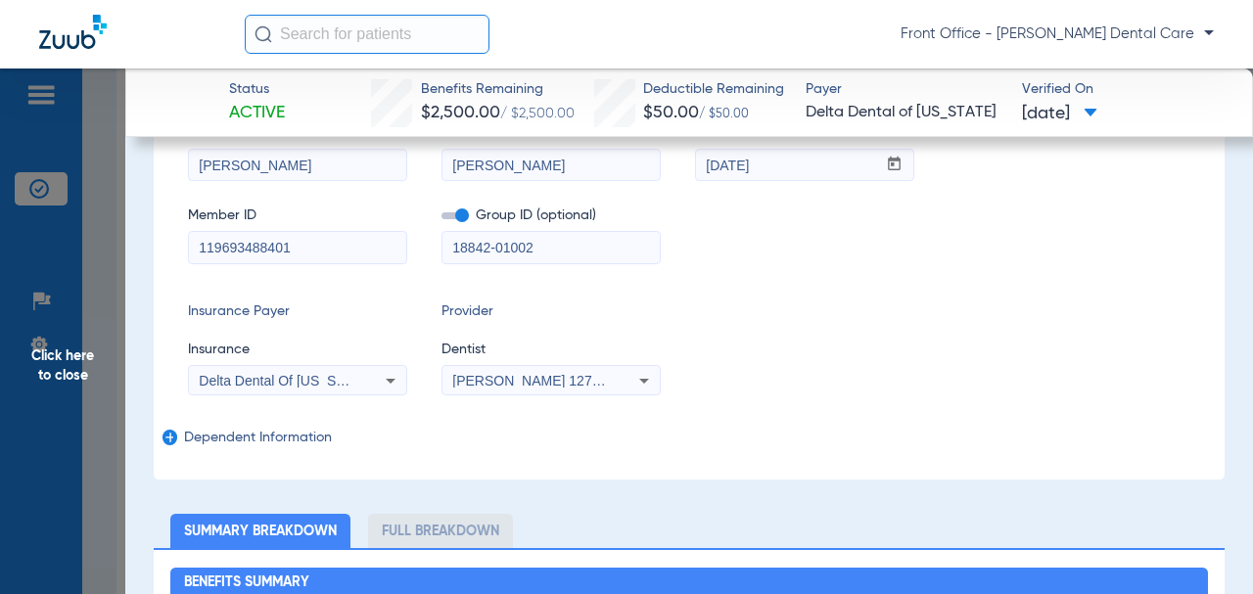
scroll to position [51, 0]
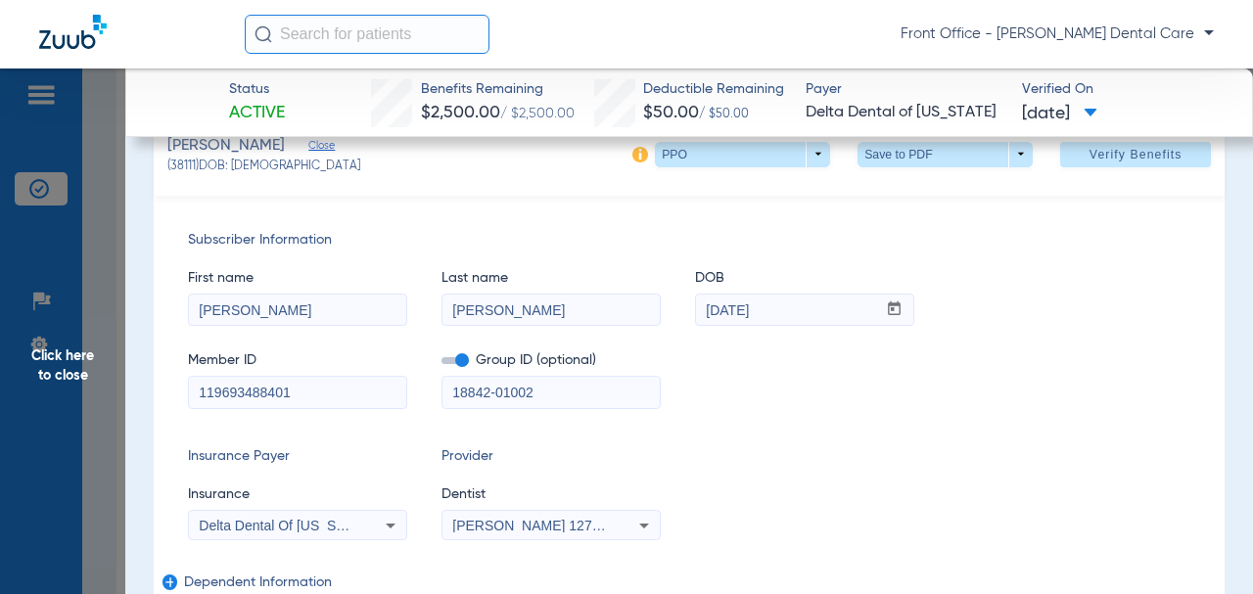
click at [61, 360] on span "Click here to close" at bounding box center [62, 365] width 125 height 594
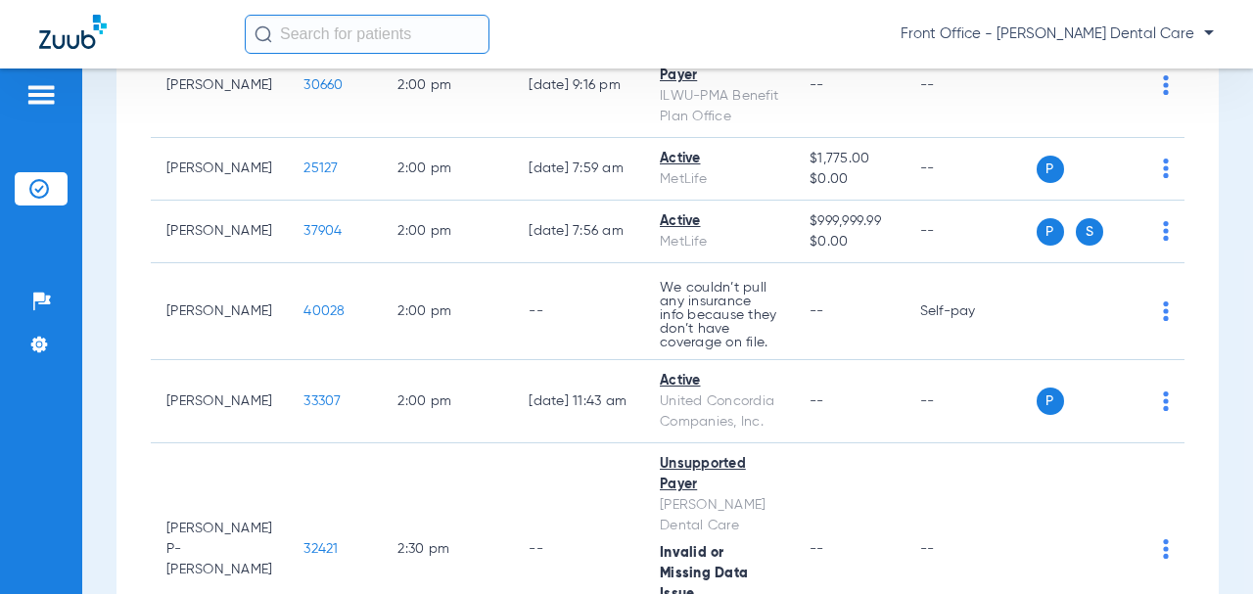
scroll to position [5675, 0]
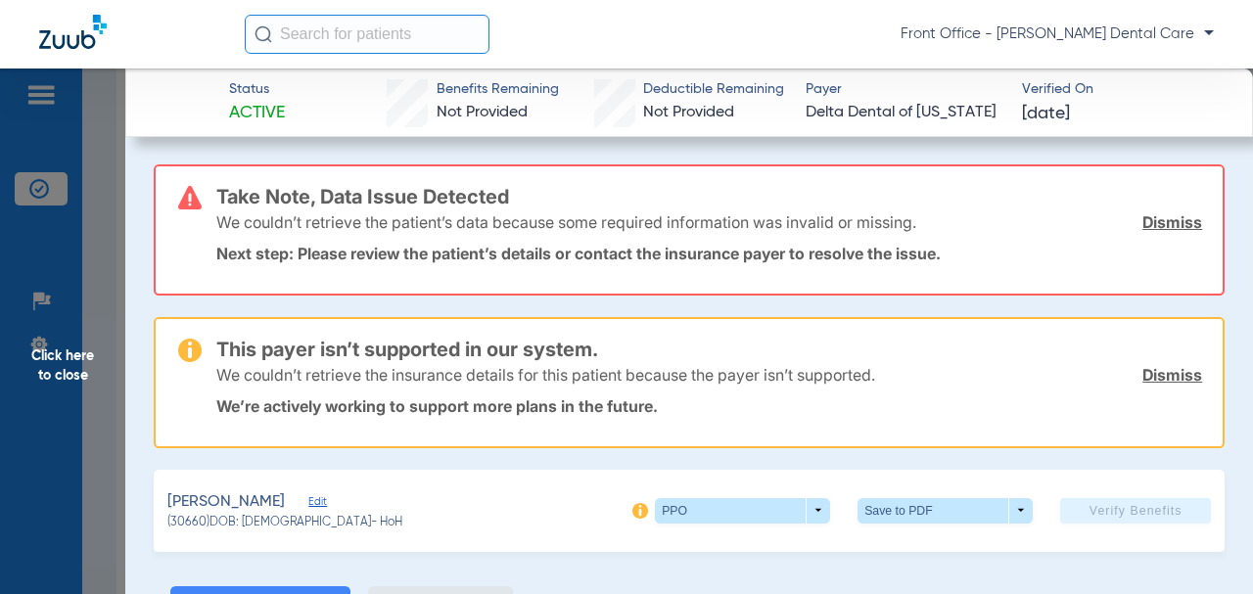
scroll to position [294, 0]
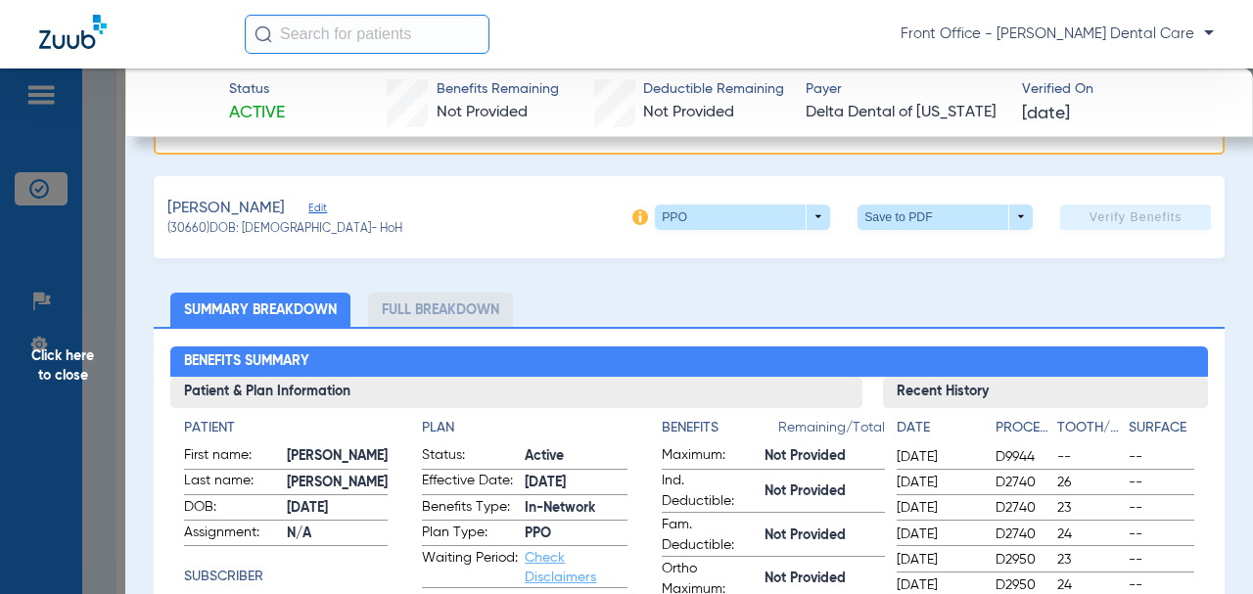
click at [326, 205] on span "Edit" at bounding box center [317, 211] width 18 height 19
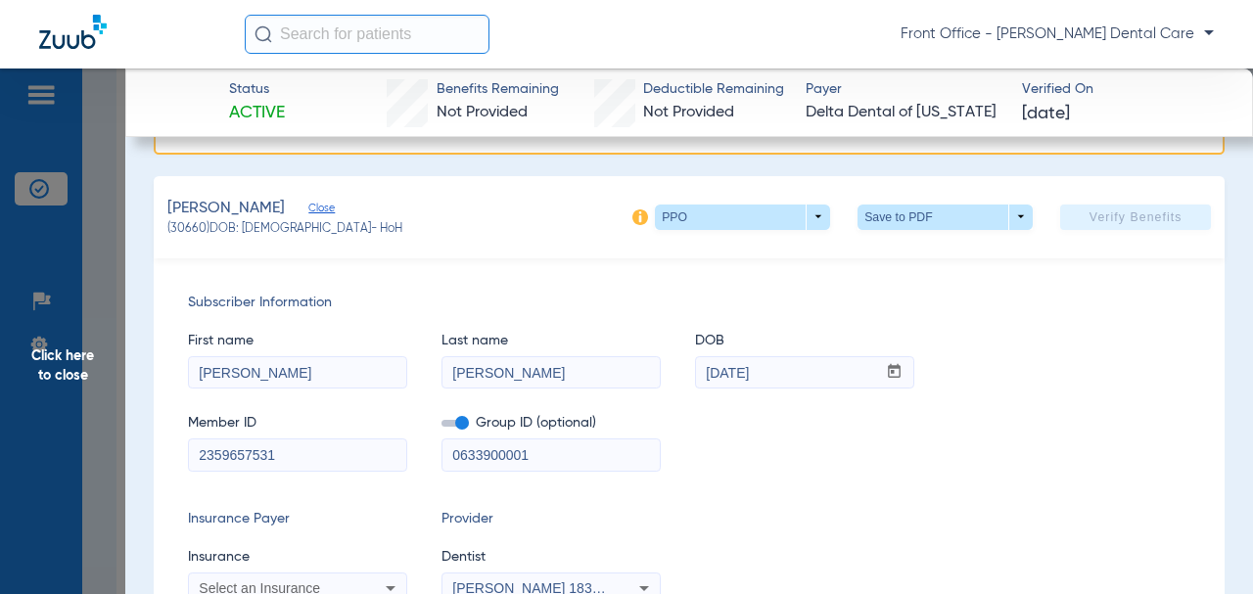
click at [476, 380] on input "[PERSON_NAME]" at bounding box center [550, 372] width 217 height 31
type input "[PERSON_NAME]"
drag, startPoint x: 527, startPoint y: 447, endPoint x: 460, endPoint y: 452, distance: 67.7
click at [442, 449] on input "0633900001" at bounding box center [550, 454] width 217 height 31
paste input "1713-0001"
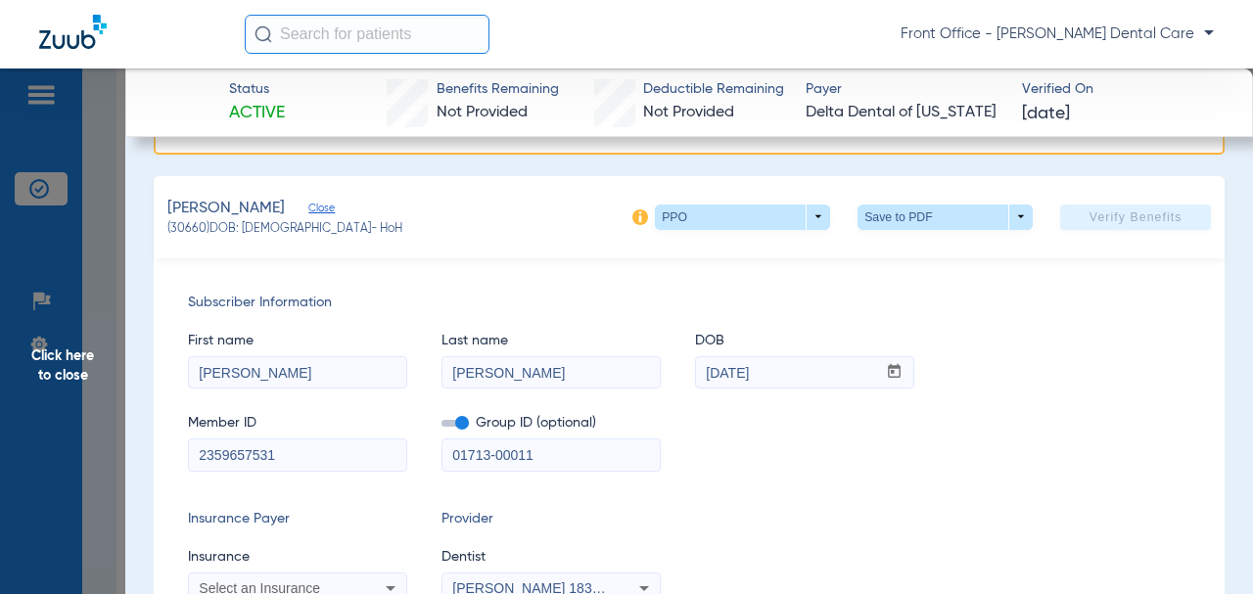
type input "01713-00011"
drag, startPoint x: 225, startPoint y: 450, endPoint x: 243, endPoint y: 452, distance: 17.7
click at [194, 449] on input "2359657531" at bounding box center [297, 454] width 217 height 31
paste input "01"
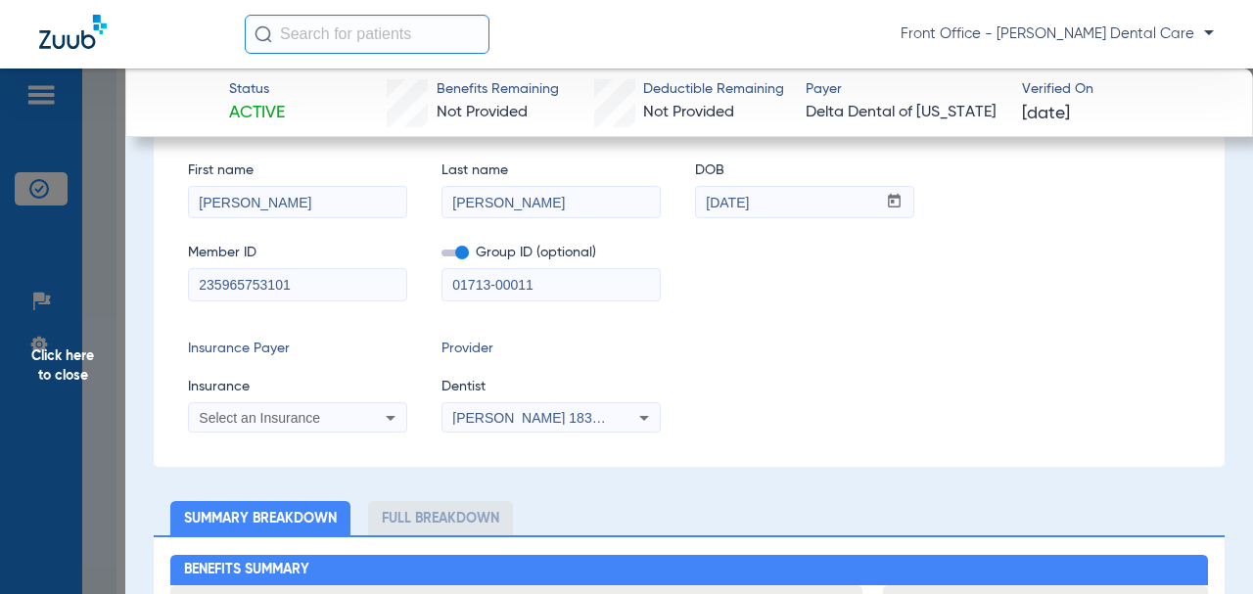
scroll to position [489, 0]
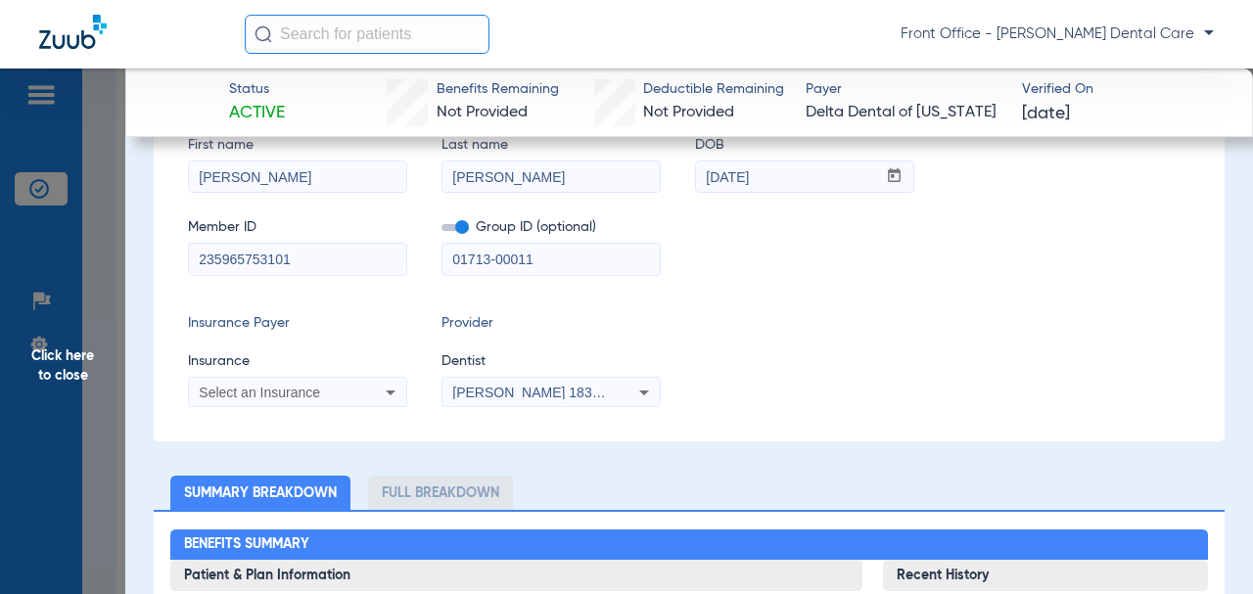
type input "235965753101"
click at [349, 400] on div "Select an Insurance" at bounding box center [297, 392] width 217 height 23
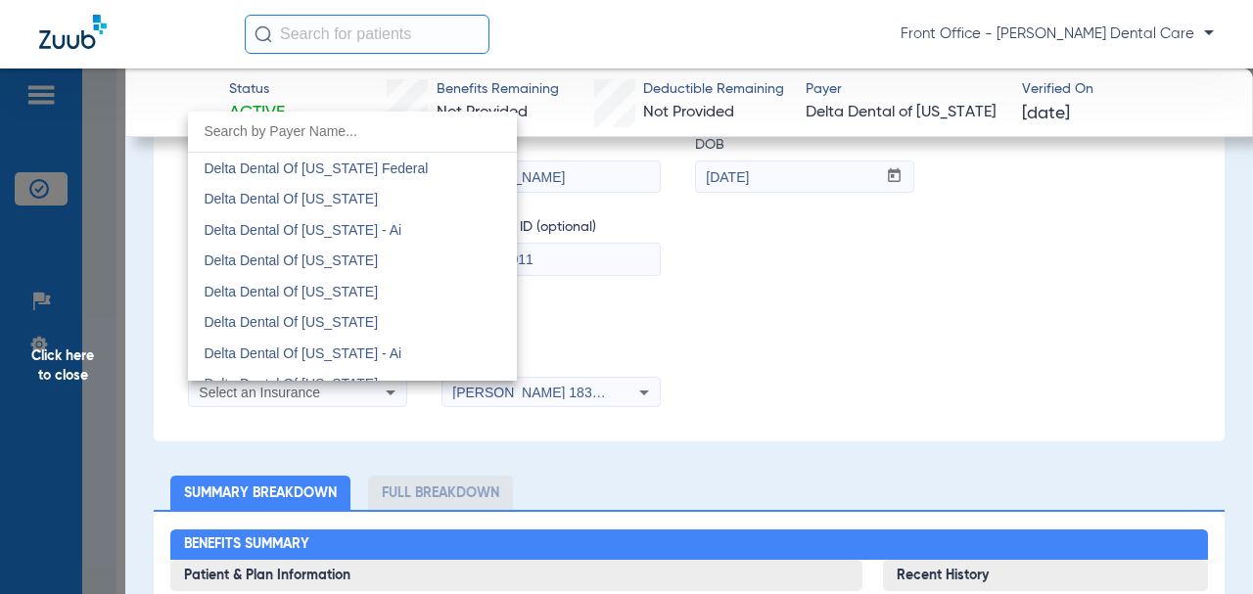
scroll to position [3816, 0]
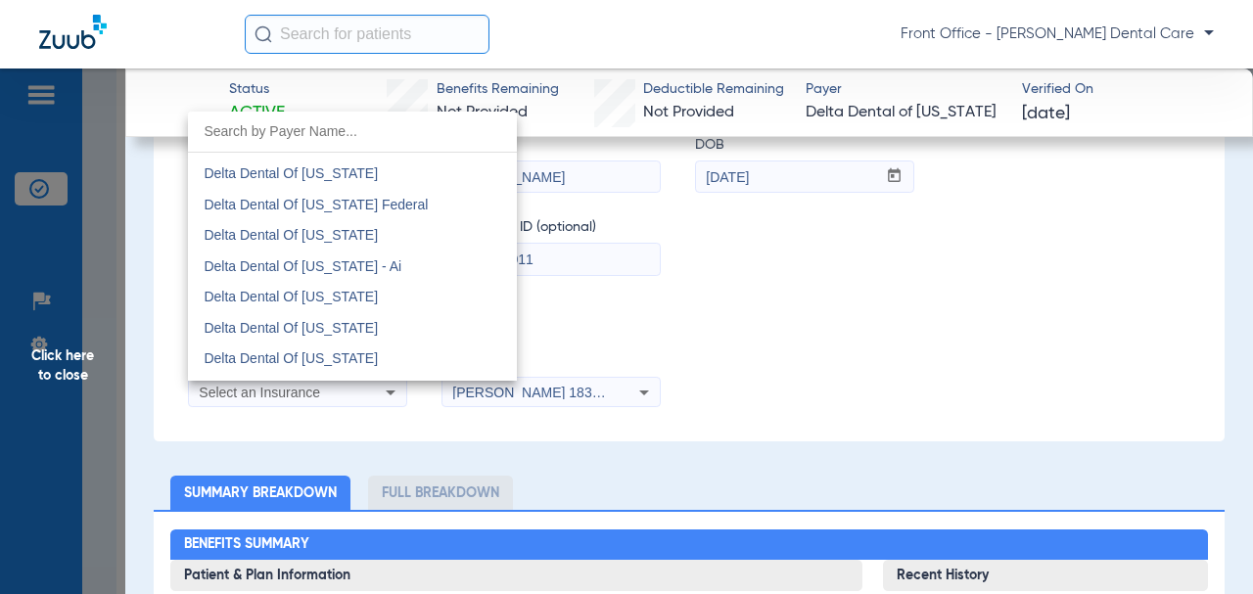
click at [338, 179] on span "Delta Dental Of [US_STATE]" at bounding box center [291, 173] width 174 height 16
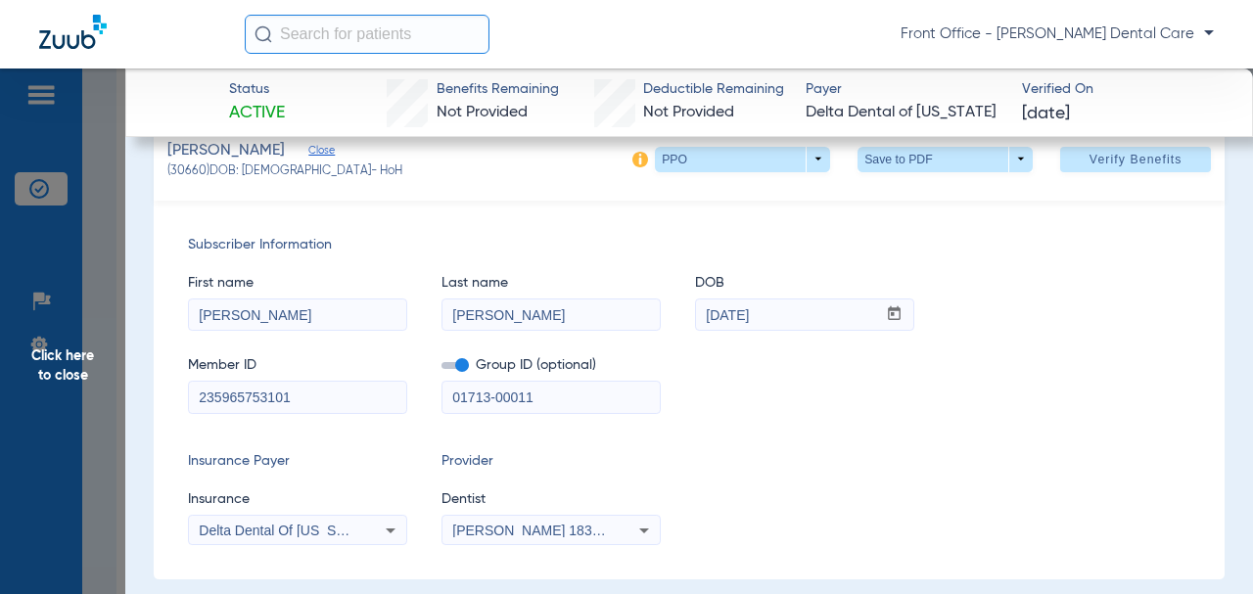
scroll to position [141, 0]
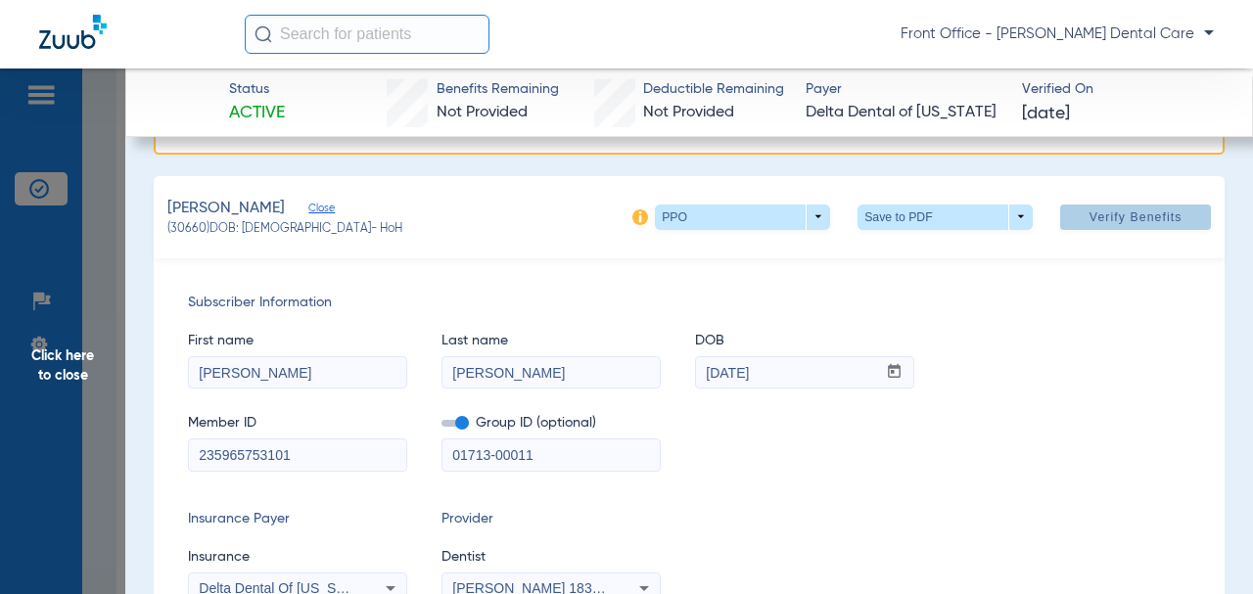
click at [1089, 218] on span "Verify Benefits" at bounding box center [1135, 217] width 93 height 16
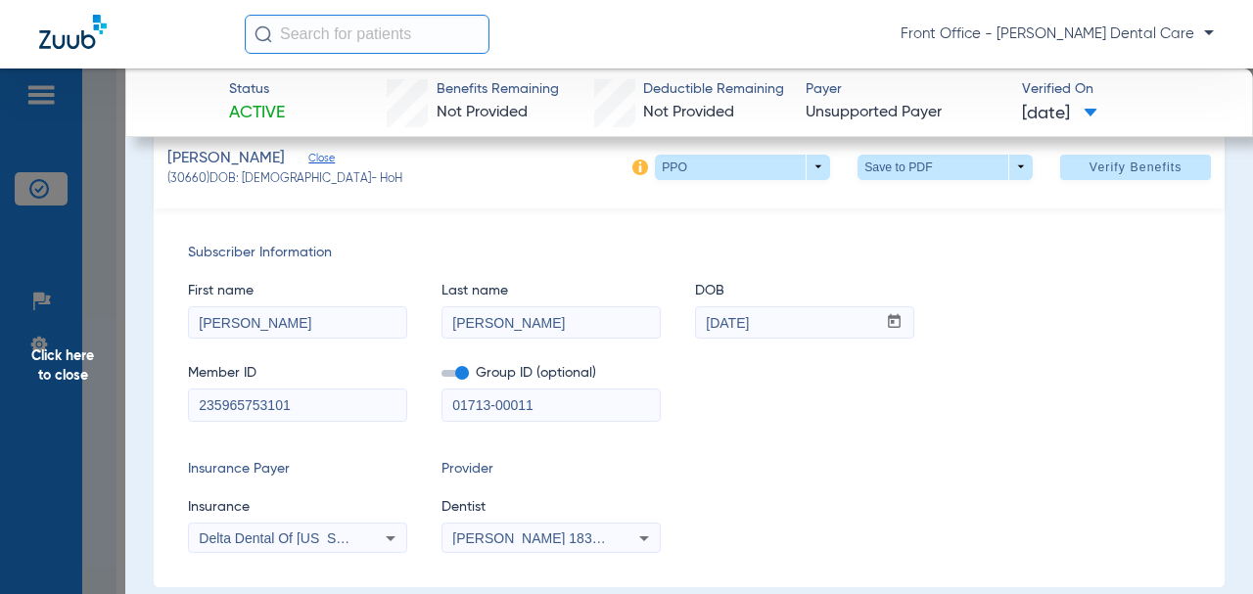
scroll to position [196, 0]
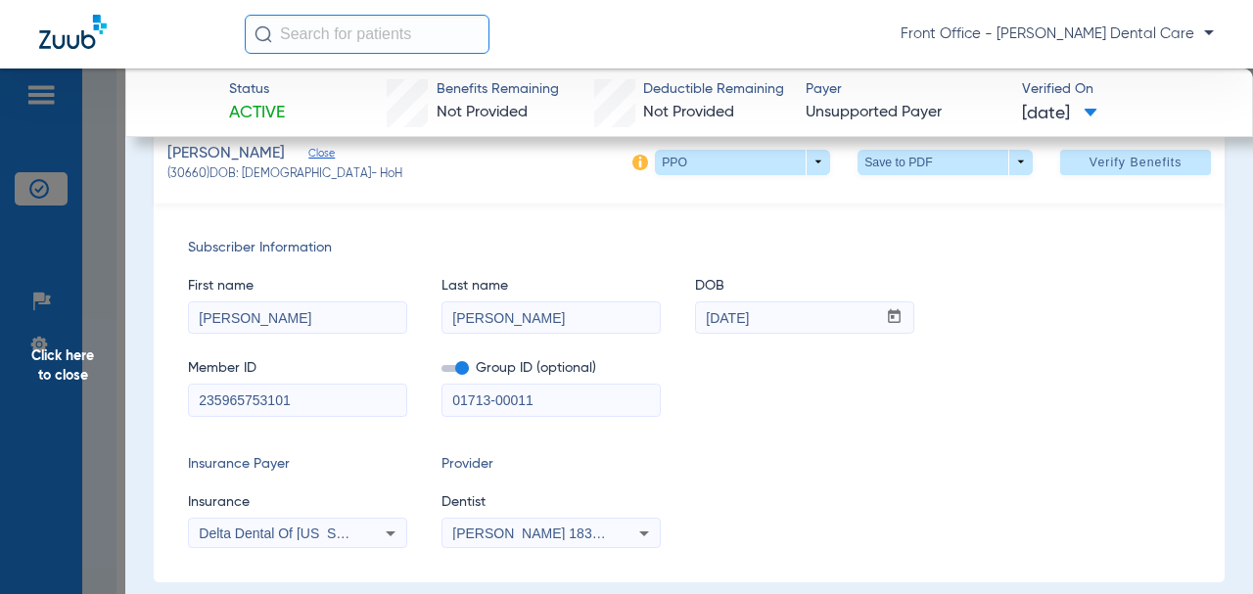
click at [74, 376] on span "Click here to close" at bounding box center [62, 365] width 125 height 594
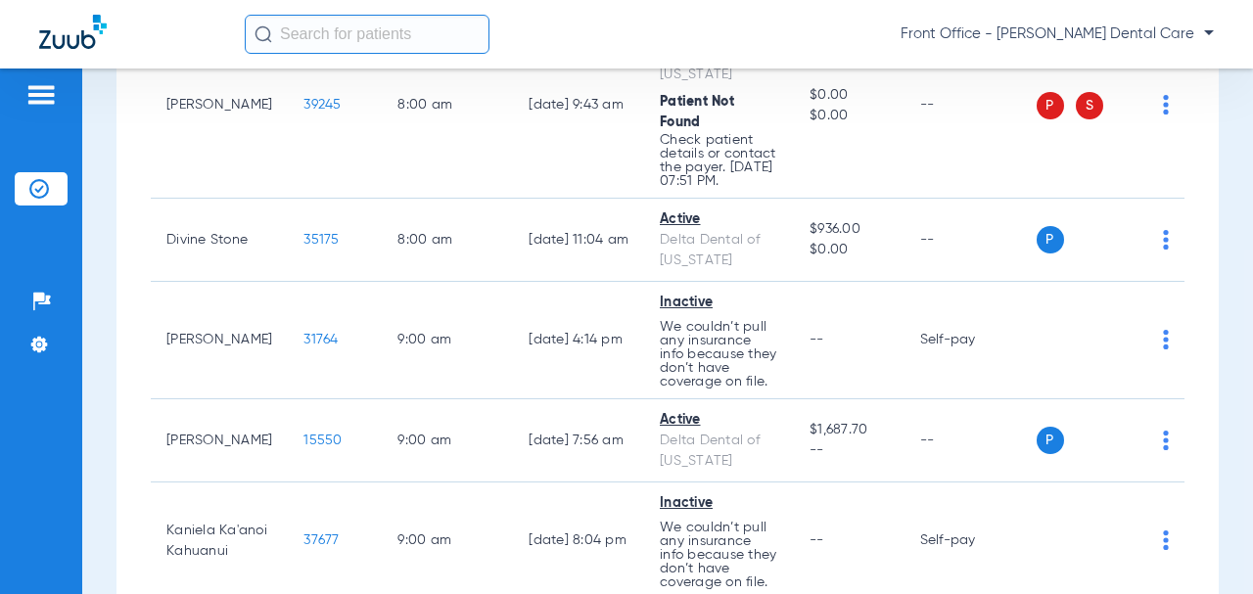
scroll to position [0, 0]
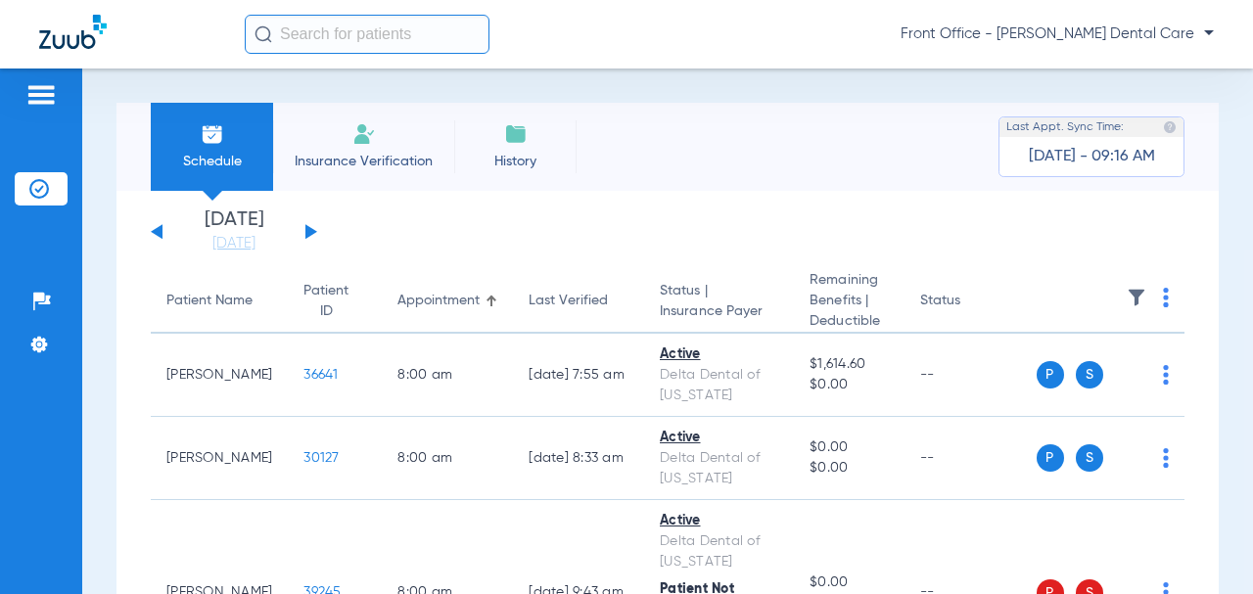
click at [310, 231] on button at bounding box center [311, 231] width 12 height 15
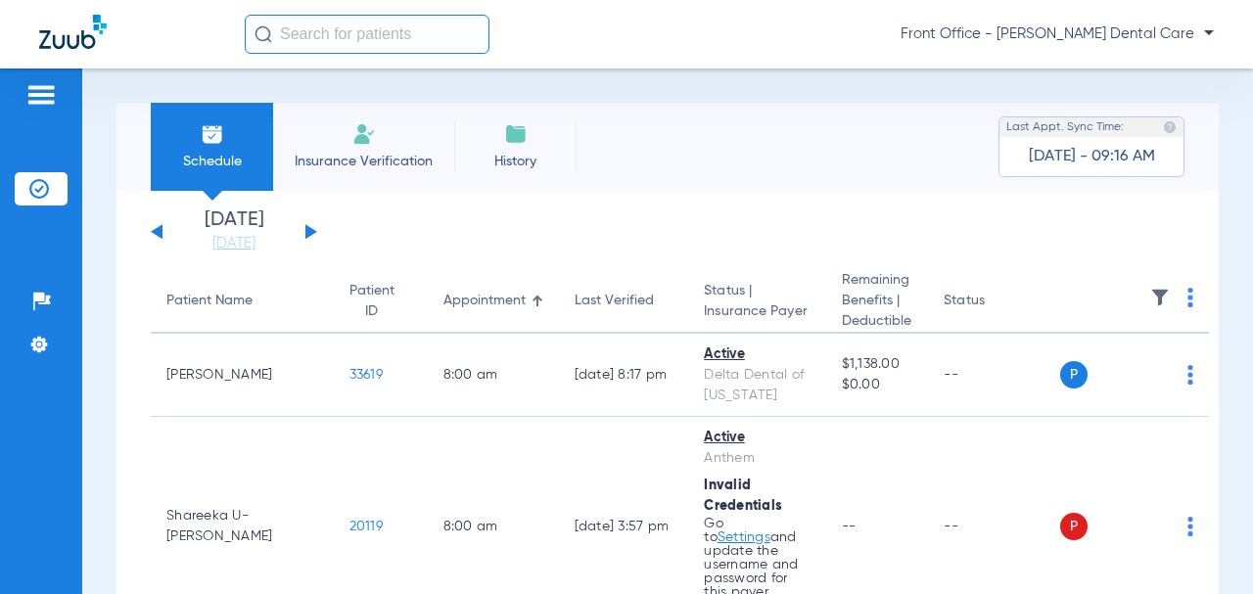
drag, startPoint x: 1148, startPoint y: 296, endPoint x: 1134, endPoint y: 301, distance: 14.5
click at [1187, 296] on img at bounding box center [1190, 298] width 6 height 20
click at [1033, 370] on span "Verify All" at bounding box center [1076, 376] width 122 height 14
